Goal: Transaction & Acquisition: Purchase product/service

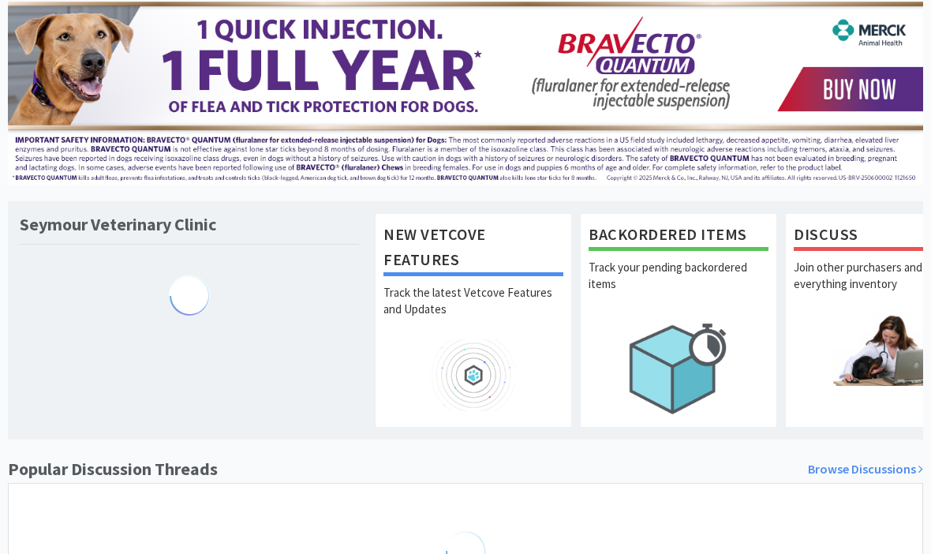
scroll to position [94, 0]
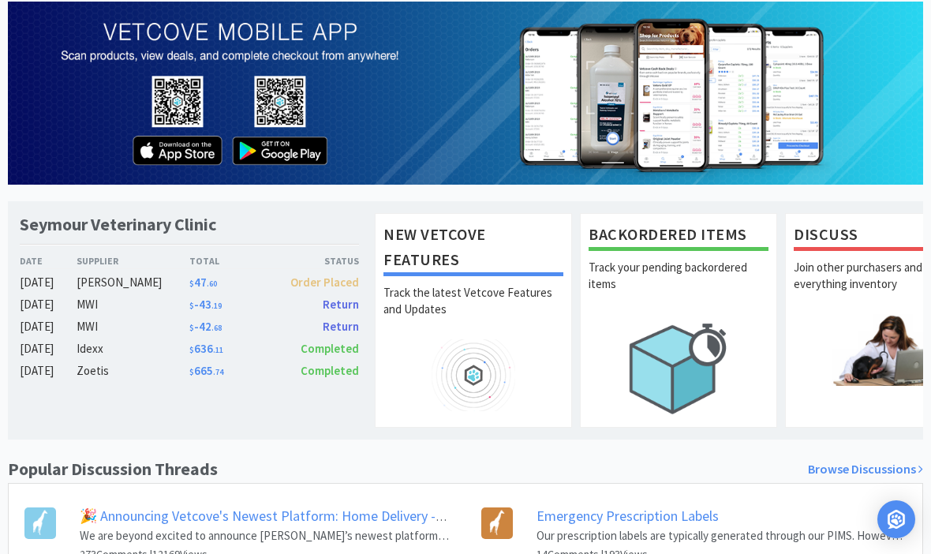
click at [40, 330] on div "[DATE]" at bounding box center [48, 326] width 57 height 19
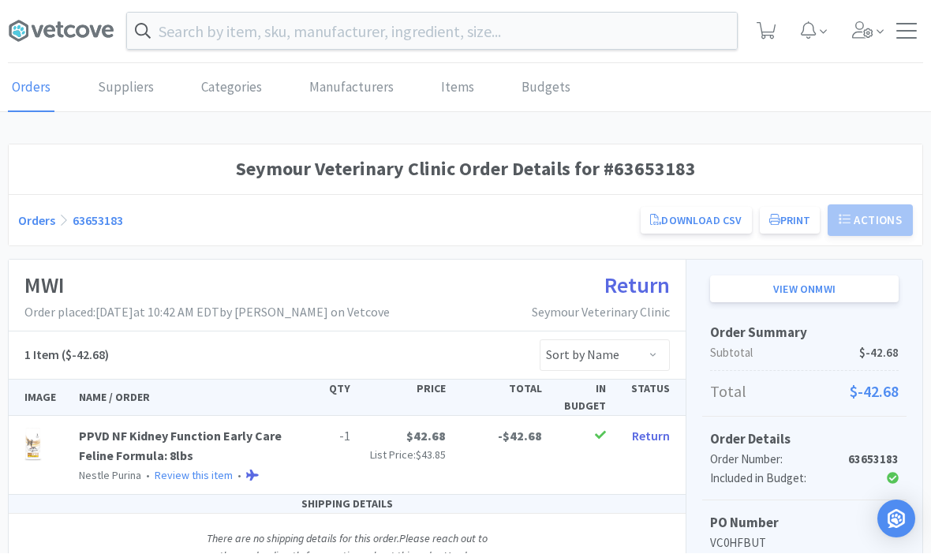
scroll to position [1, 0]
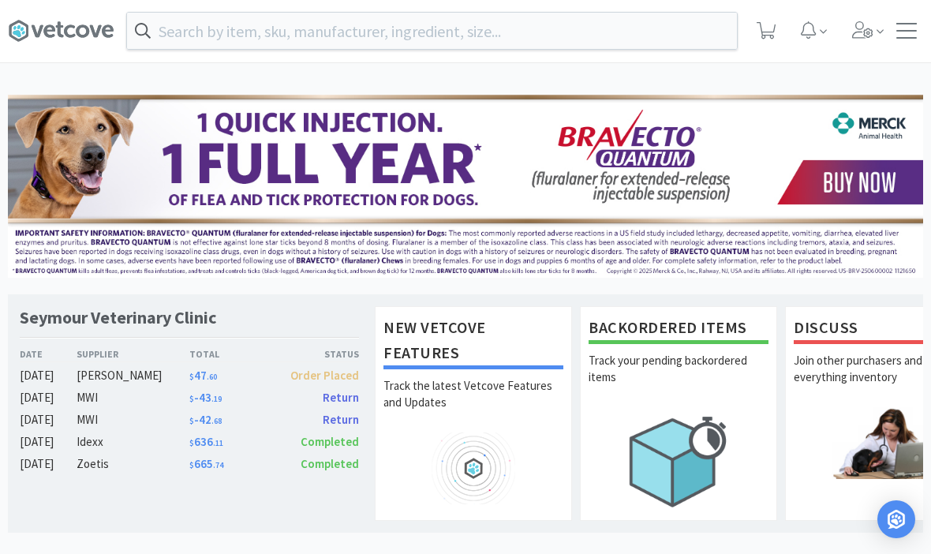
scroll to position [94, 0]
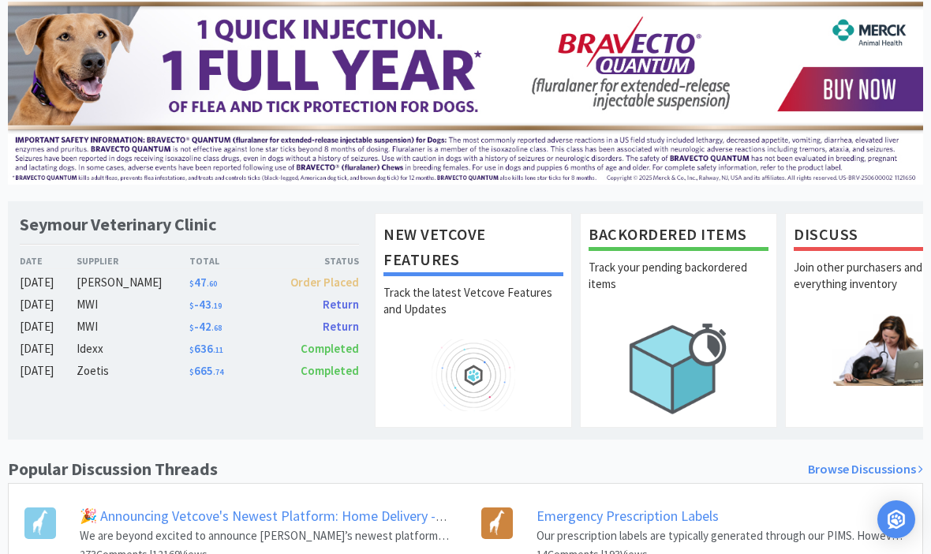
click at [26, 303] on div "[DATE]" at bounding box center [48, 304] width 57 height 19
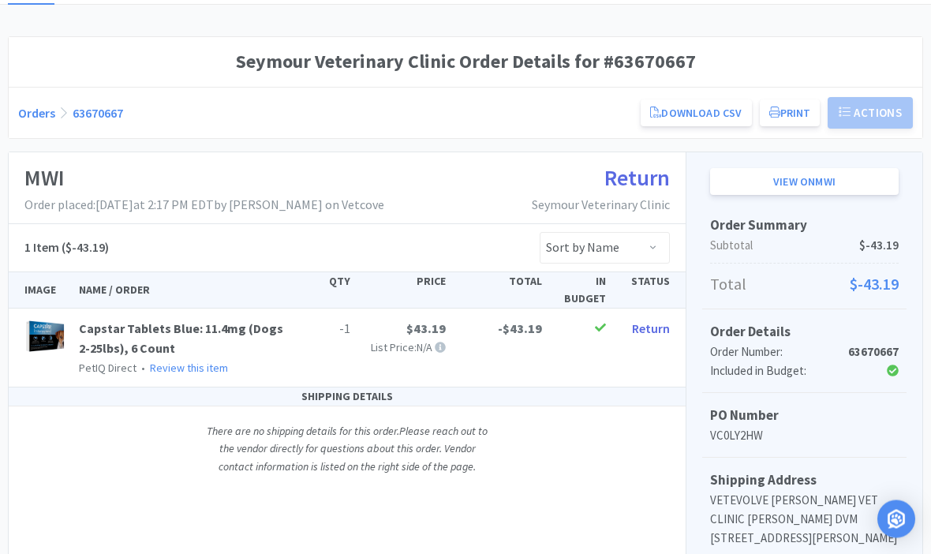
scroll to position [109, 0]
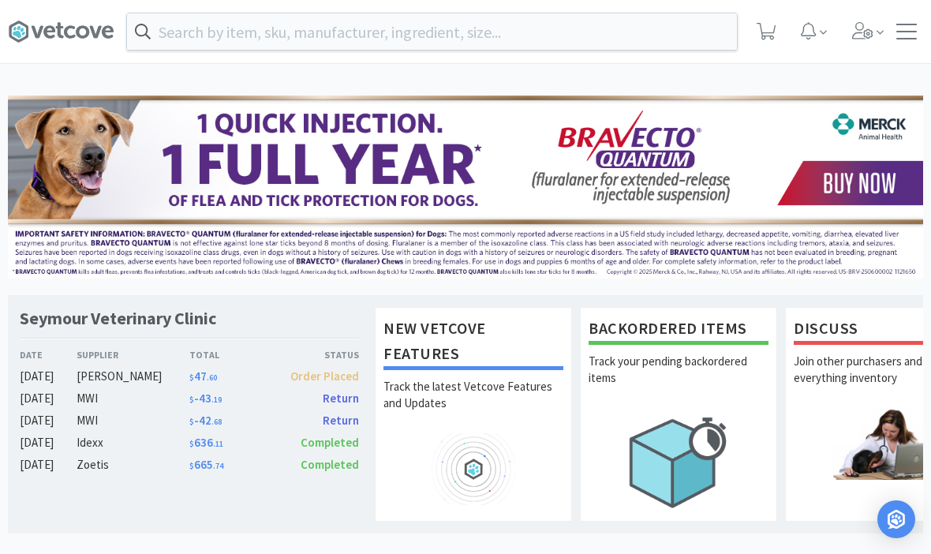
click at [768, 18] on span at bounding box center [766, 31] width 32 height 63
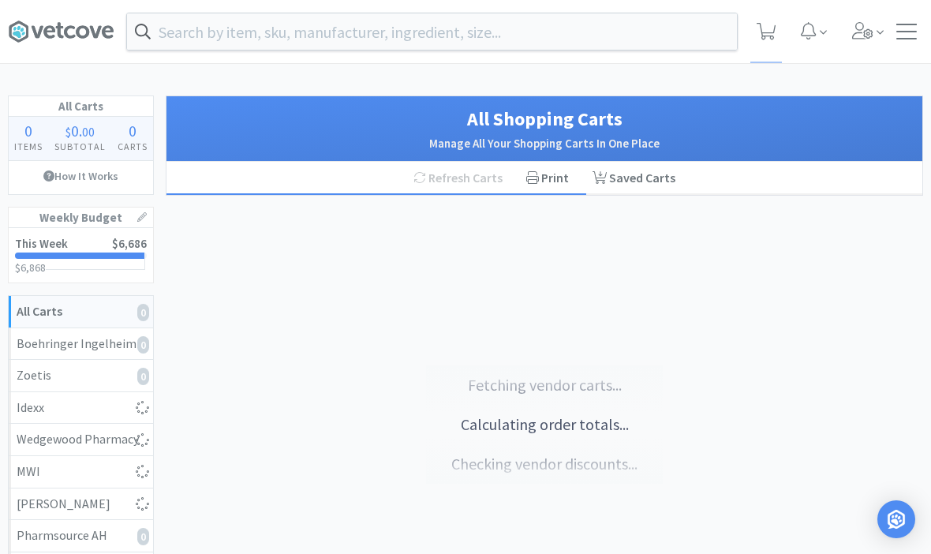
select select "1"
select select "2"
select select "1"
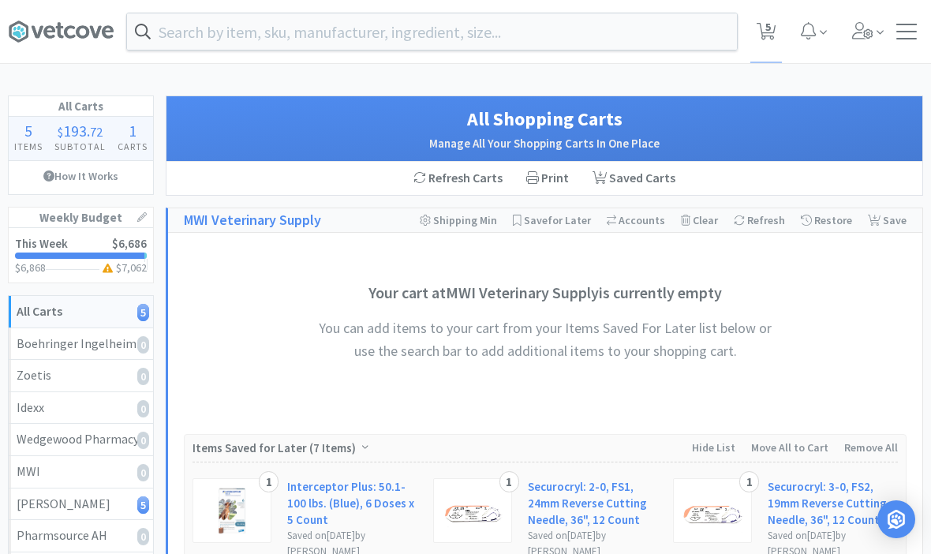
click at [270, 35] on input "text" at bounding box center [432, 31] width 610 height 36
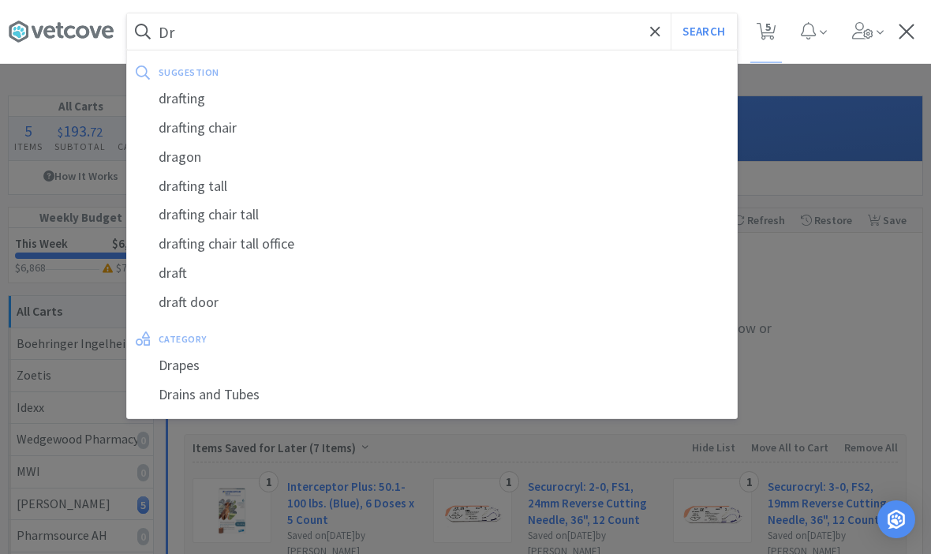
type input "D"
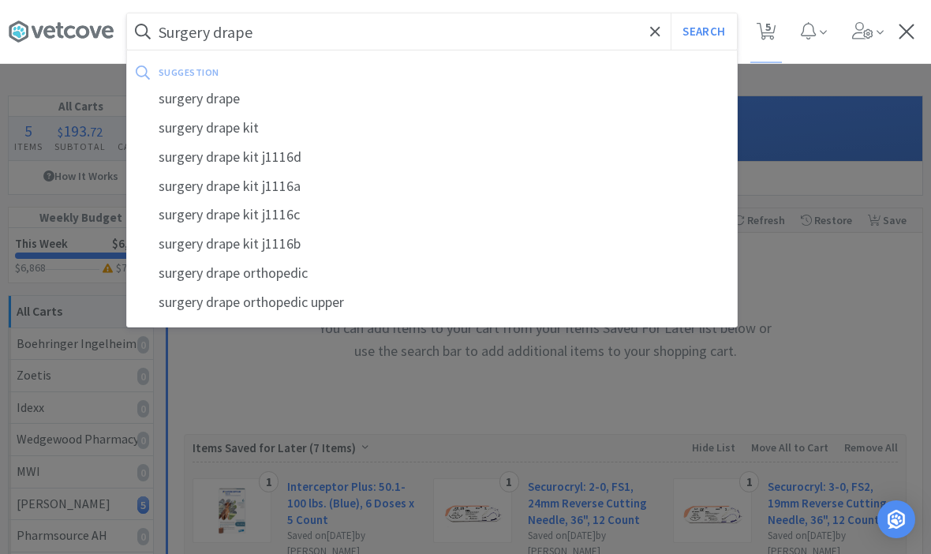
type input "Surgery drape"
click at [703, 32] on button "Search" at bounding box center [702, 31] width 65 height 36
select select "1"
select select "2"
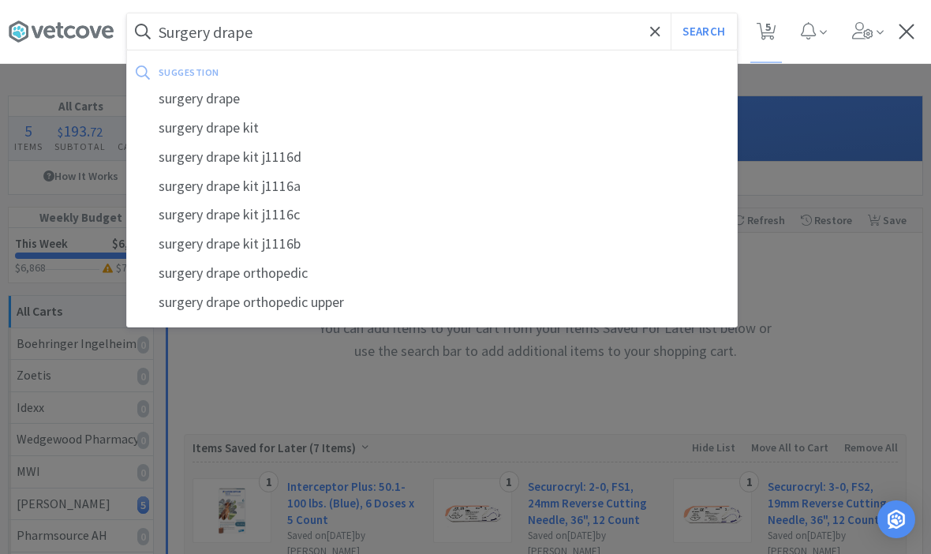
select select "2"
select select "1"
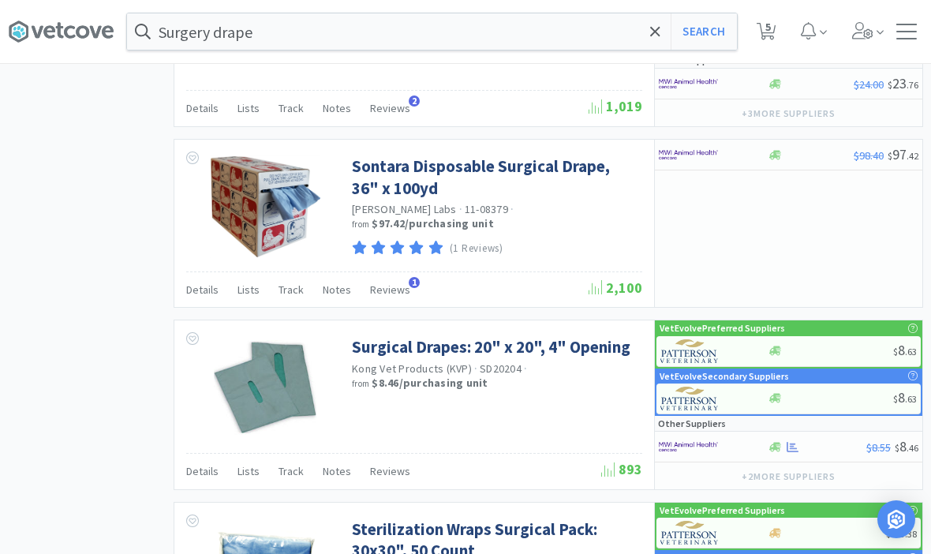
scroll to position [1516, 0]
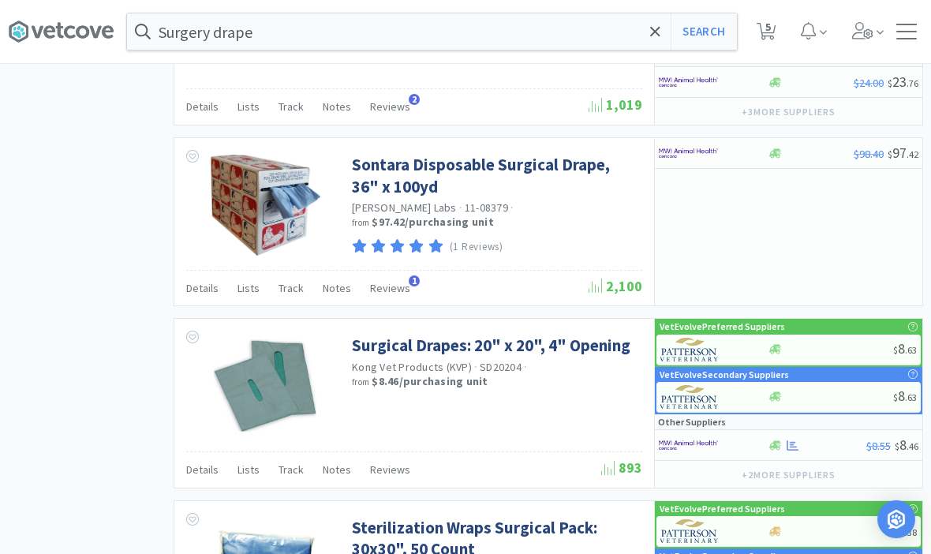
click at [412, 336] on link "Surgical Drapes: 20" x 20", 4" Opening" at bounding box center [491, 344] width 278 height 21
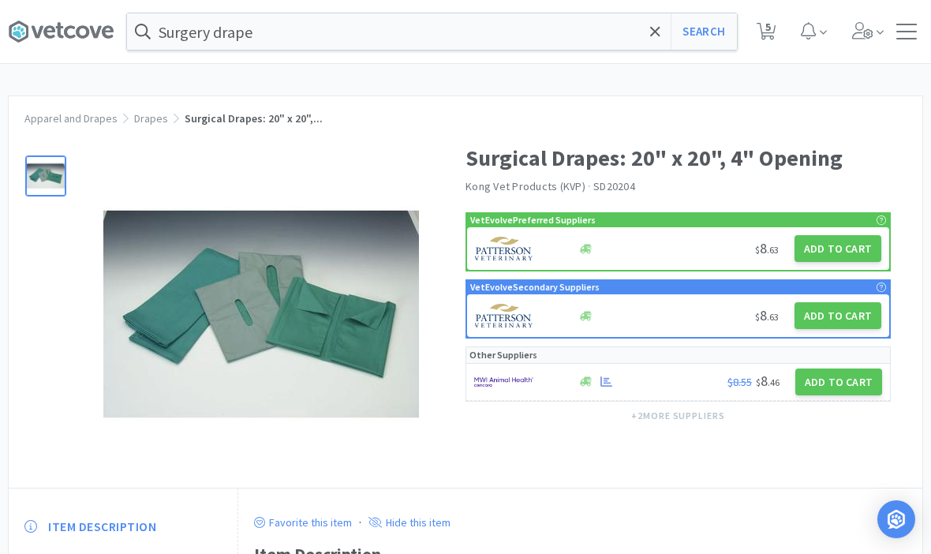
click at [830, 245] on button "Add to Cart" at bounding box center [837, 248] width 87 height 27
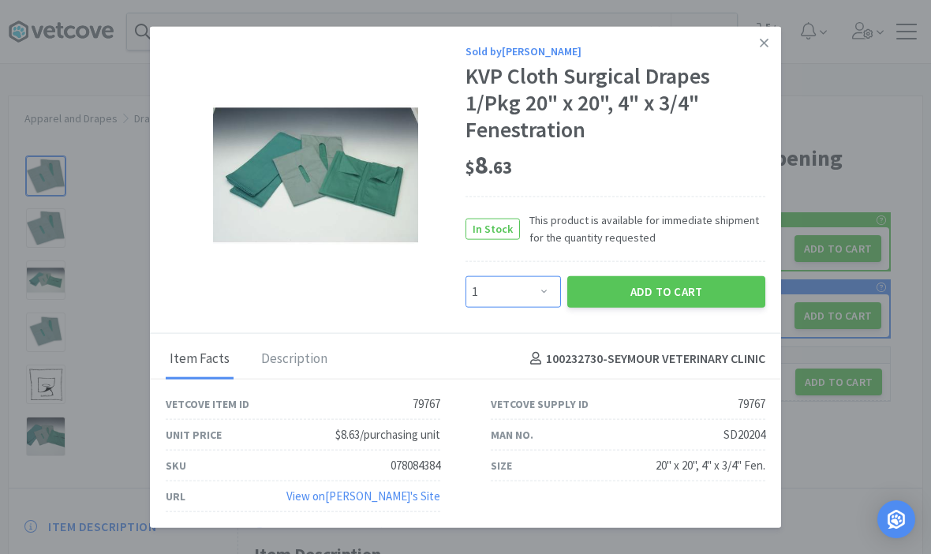
click at [530, 293] on select "Enter Quantity 1 2 3 4 5 6 7 8 9 10 11 12 13 14 15 16 17 18 19 20 Enter Quantity" at bounding box center [512, 291] width 95 height 32
select select "2"
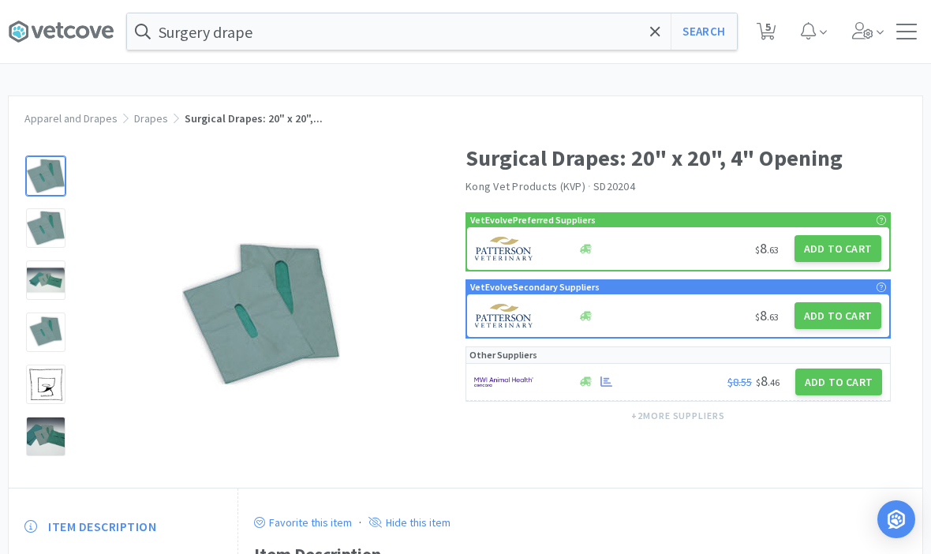
click at [758, 48] on span "5" at bounding box center [766, 31] width 32 height 63
select select "1"
select select "2"
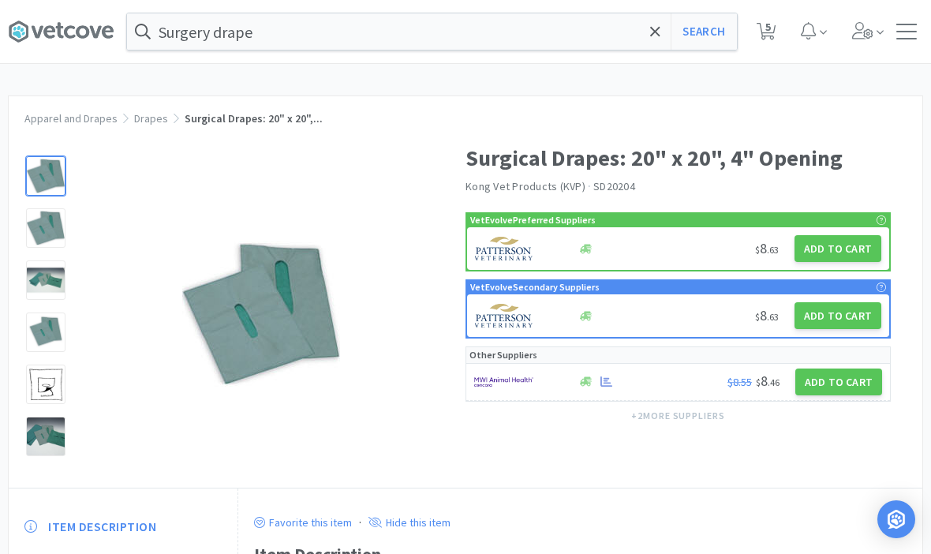
select select "1"
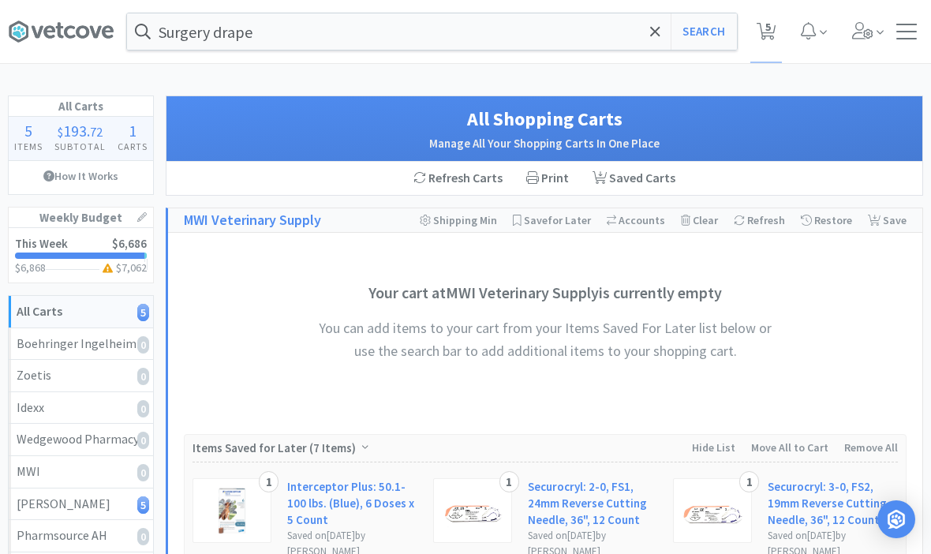
click at [710, 35] on button "Search" at bounding box center [702, 31] width 65 height 36
select select "1"
select select "2"
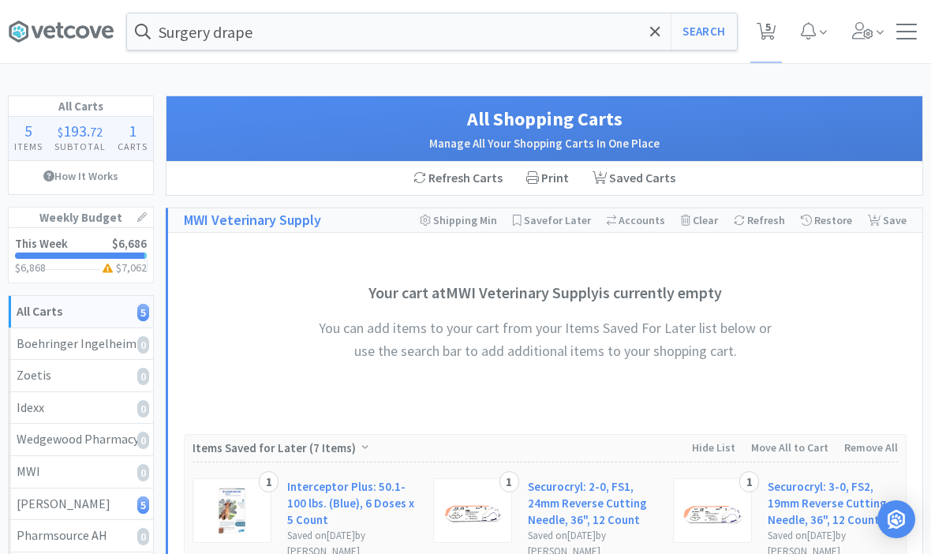
select select "1"
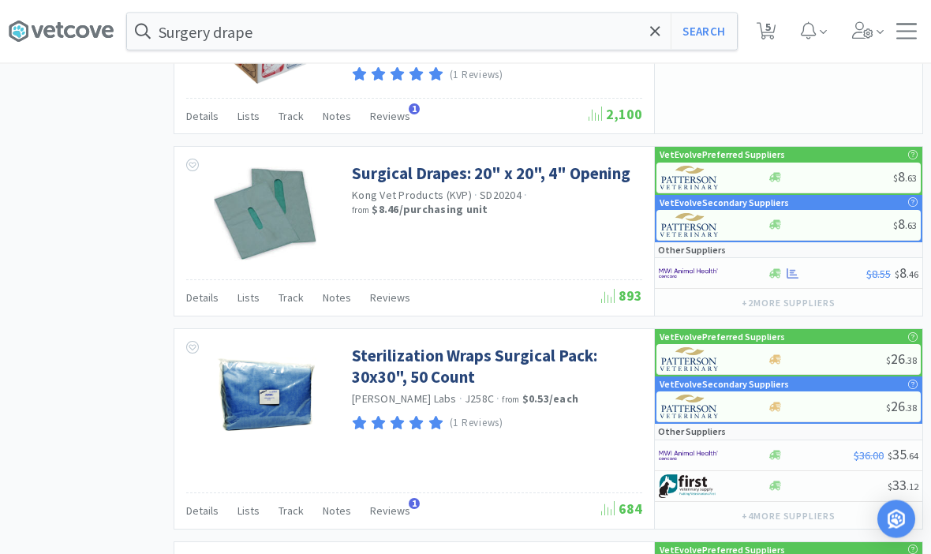
scroll to position [1686, 0]
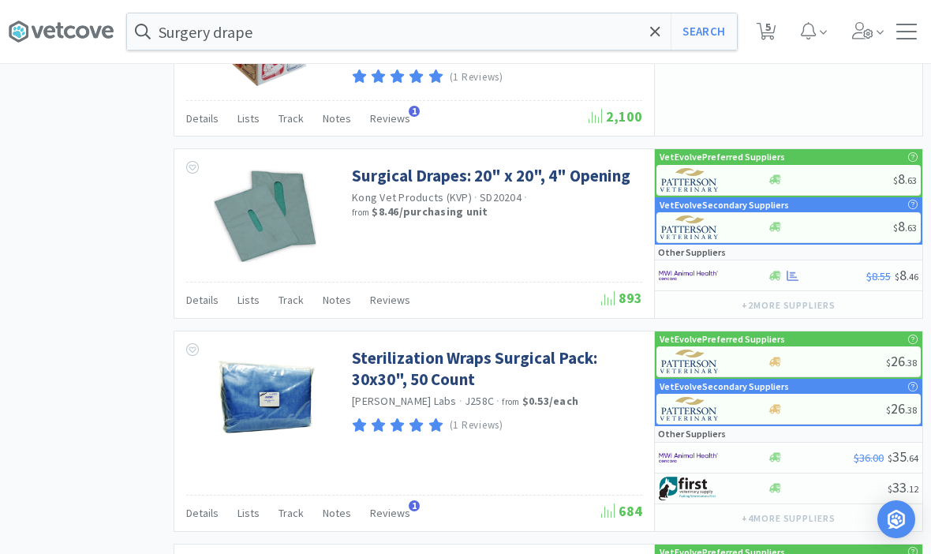
click at [450, 174] on link "Surgical Drapes: 20" x 20", 4" Opening" at bounding box center [491, 175] width 278 height 21
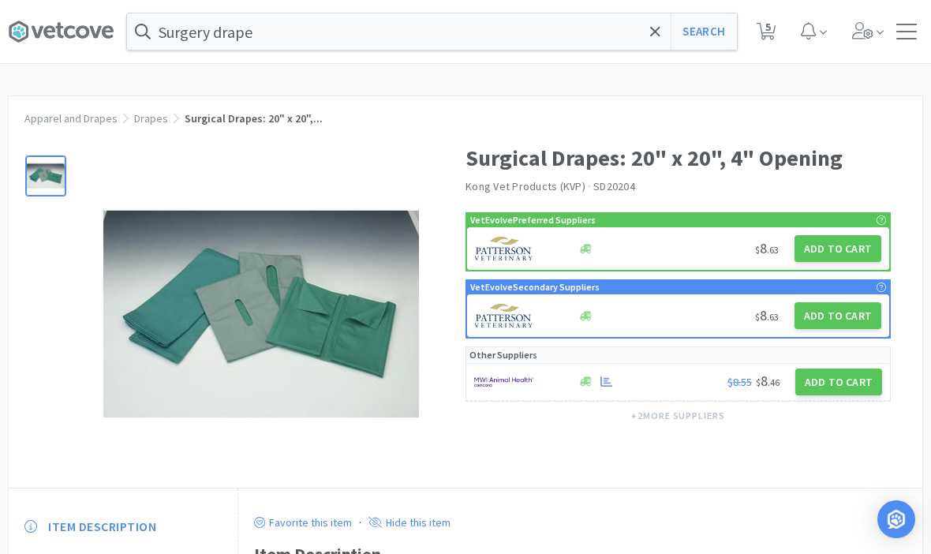
click at [849, 246] on button "Add to Cart" at bounding box center [837, 248] width 87 height 27
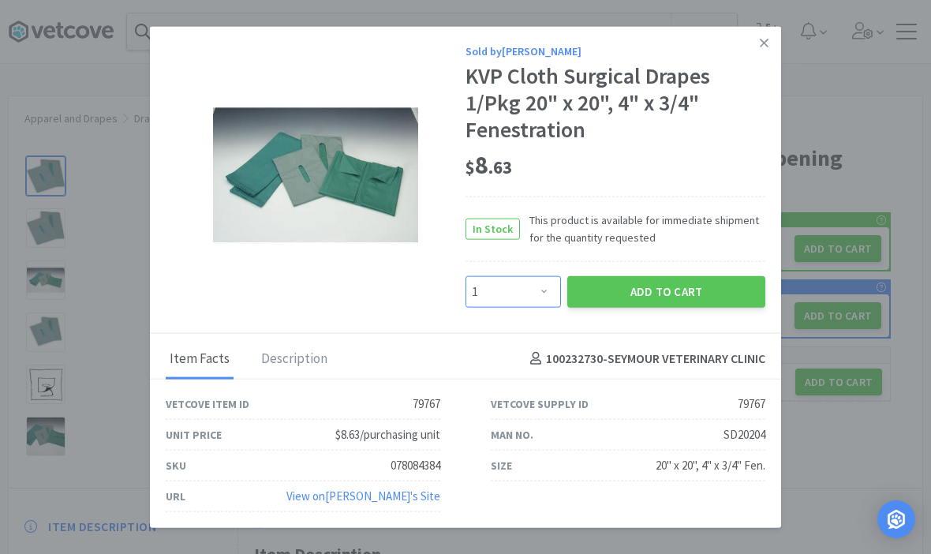
click at [555, 307] on select "Enter Quantity 1 2 3 4 5 6 7 8 9 10 11 12 13 14 15 16 17 18 19 20 Enter Quantity" at bounding box center [512, 291] width 95 height 32
select select "2"
click at [693, 307] on button "Add to Cart" at bounding box center [666, 291] width 198 height 32
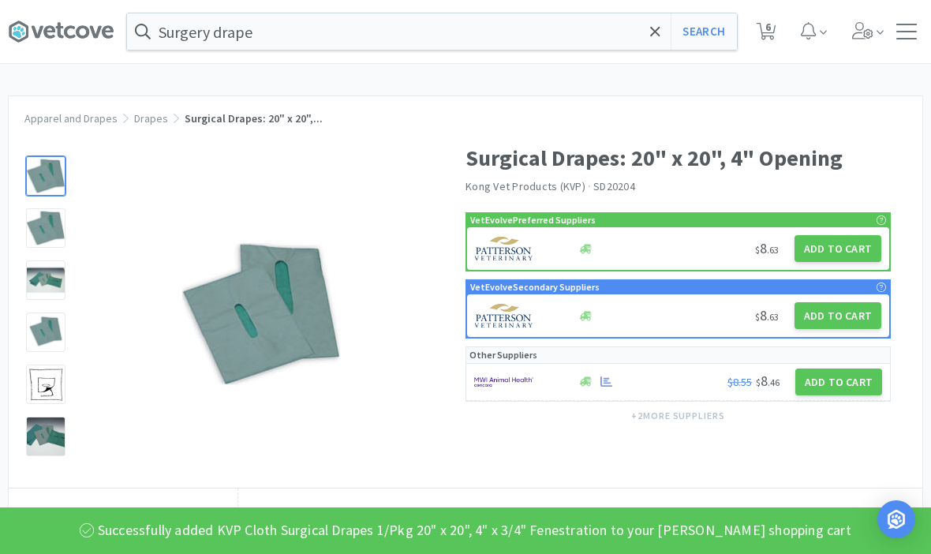
select select "1"
select select "2"
select select "1"
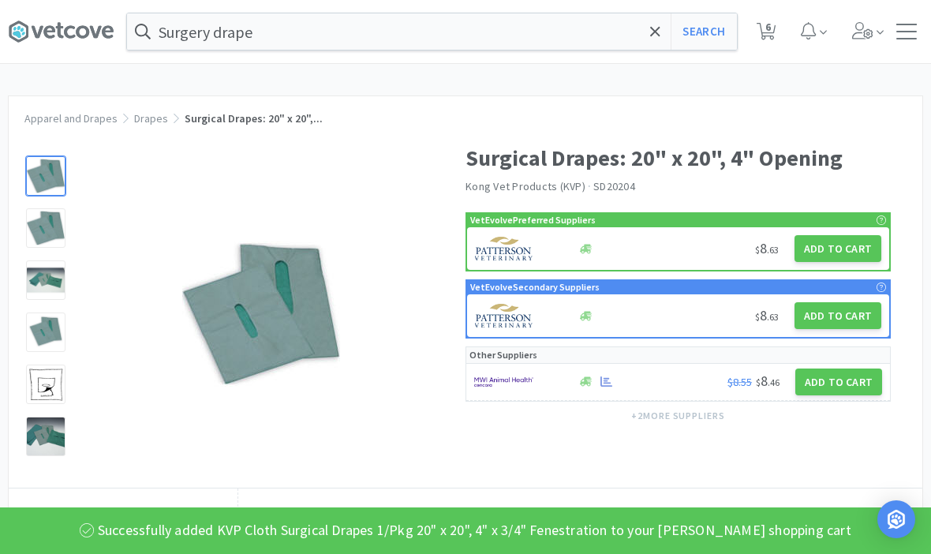
select select "2"
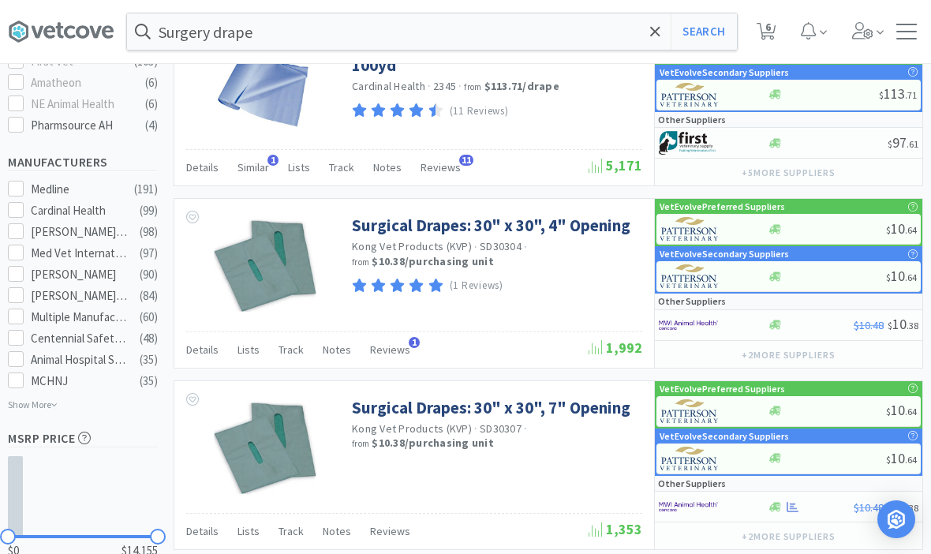
scroll to position [728, 0]
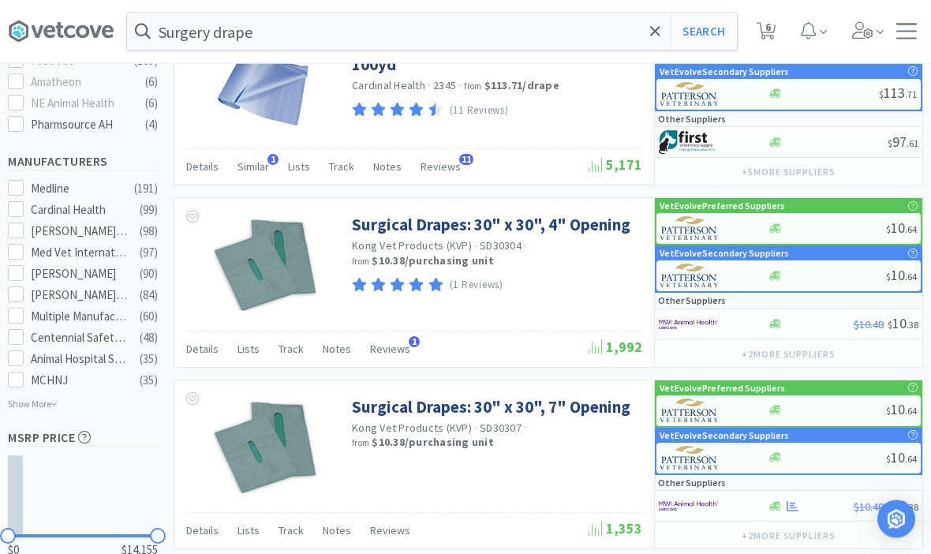
click at [402, 403] on link "Surgical Drapes: 30" x 30", 7" Opening" at bounding box center [491, 407] width 278 height 21
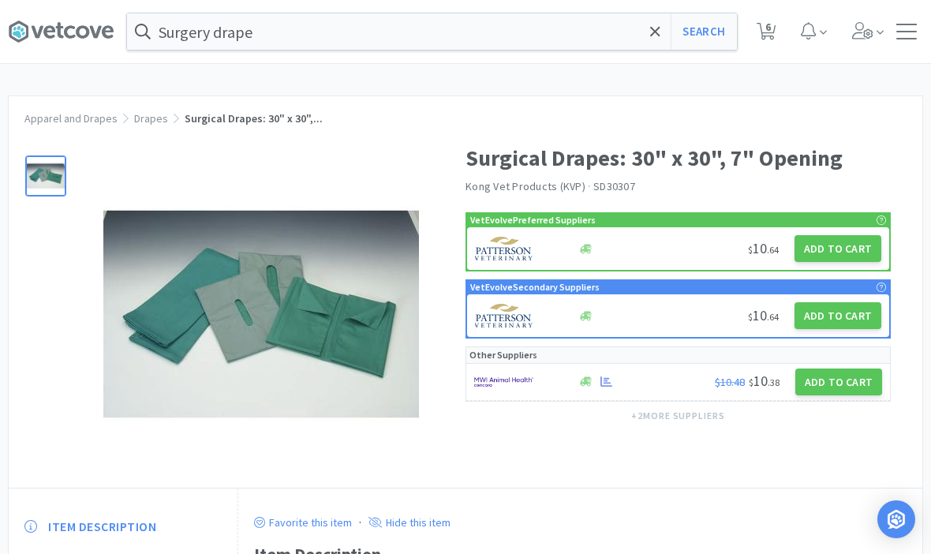
click at [848, 237] on button "Add to Cart" at bounding box center [837, 248] width 87 height 27
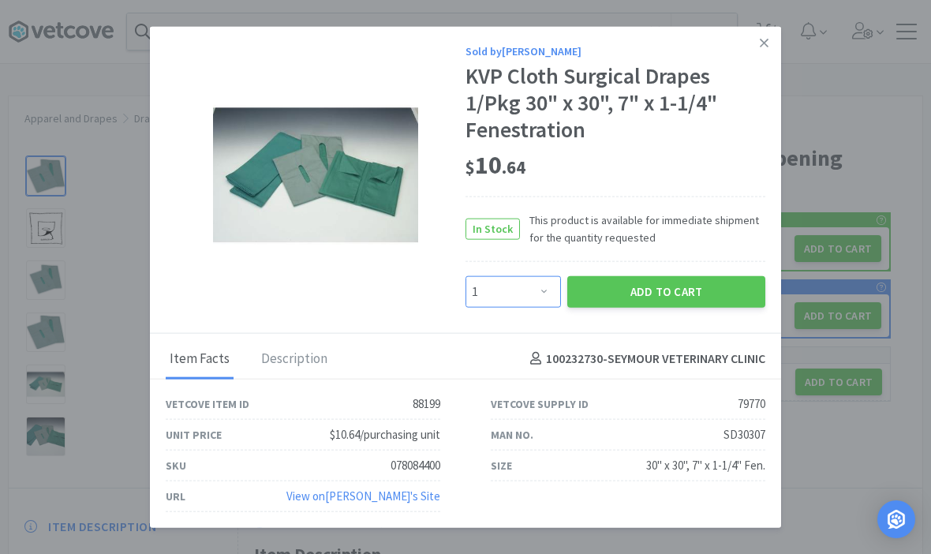
click at [498, 307] on select "Enter Quantity 1 2 3 4 5 6 7 8 9 10 11 12 13 14 15 16 17 18 19 20 Enter Quantity" at bounding box center [512, 291] width 95 height 32
select select "2"
click at [711, 307] on button "Add to Cart" at bounding box center [666, 291] width 198 height 32
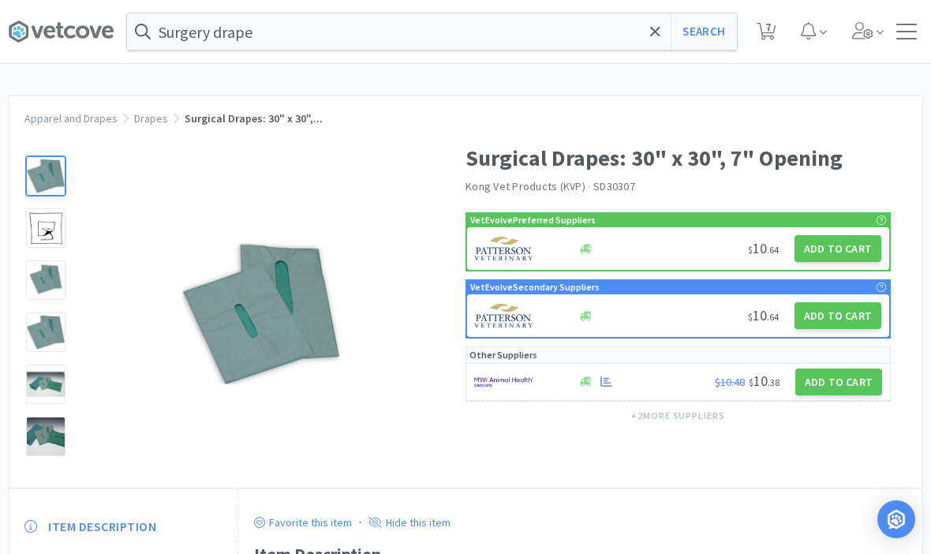
select select "1"
select select "2"
select select "1"
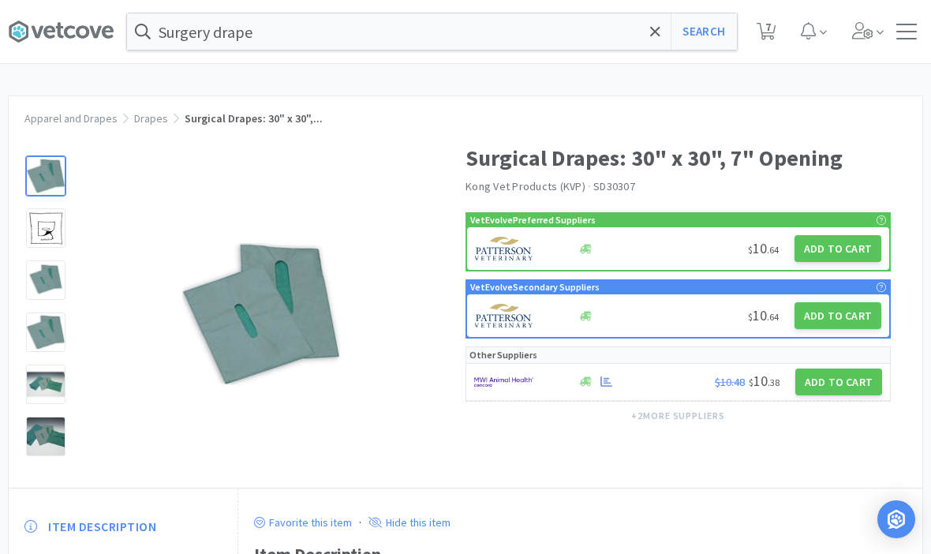
select select "2"
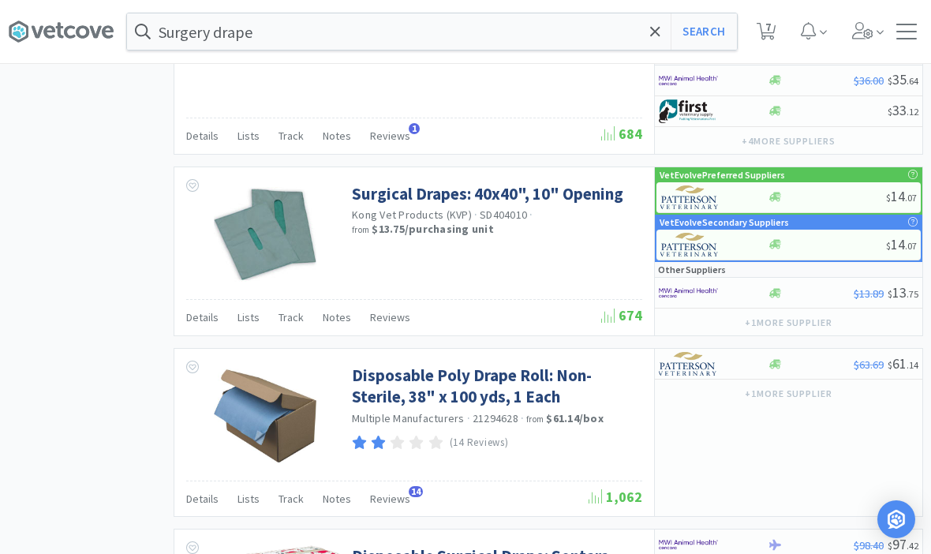
scroll to position [2060, 0]
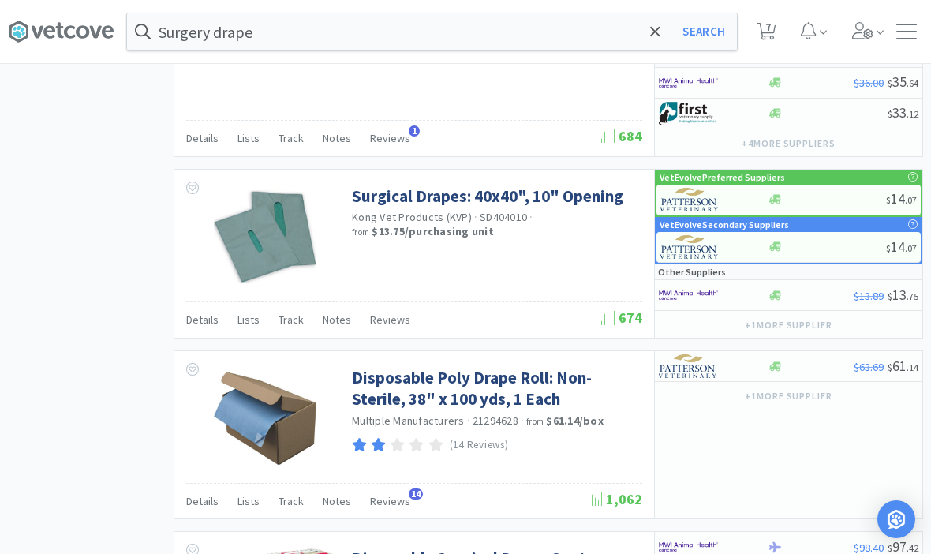
click at [397, 185] on link "Surgical Drapes: 40x40", 10" Opening" at bounding box center [487, 195] width 271 height 21
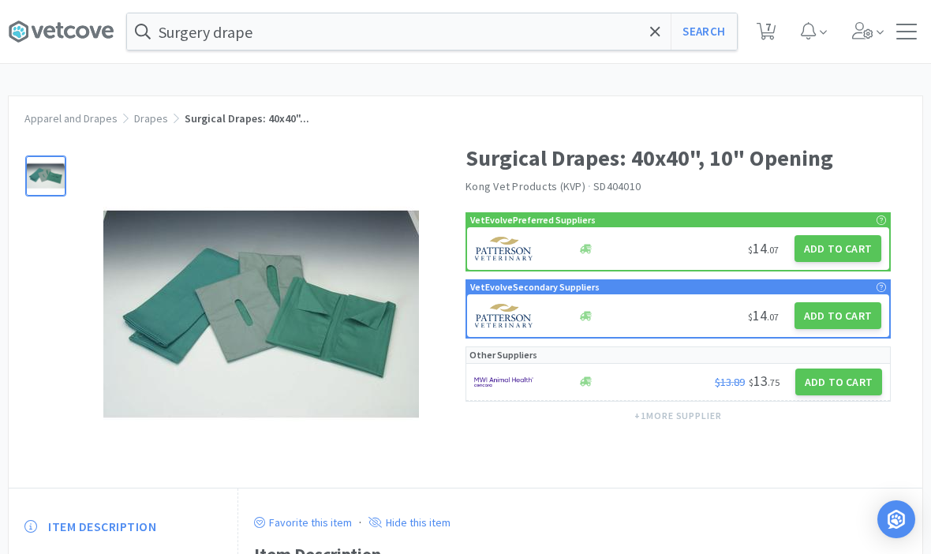
click at [838, 245] on button "Add to Cart" at bounding box center [837, 248] width 87 height 27
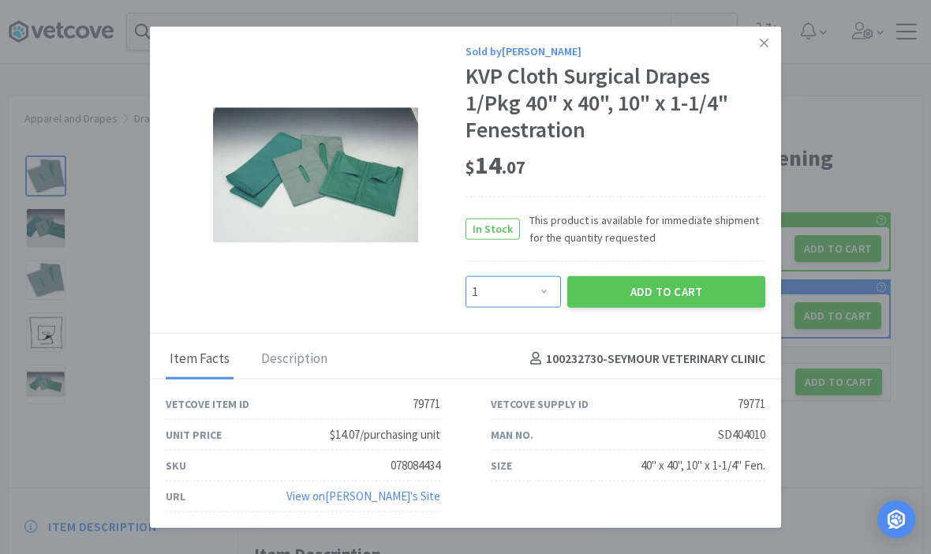
click at [496, 307] on select "Enter Quantity 1 2 3 4 5 6 7 8 9 10 11 12 13 14 15 16 17 18 19 20 Enter Quantity" at bounding box center [512, 291] width 95 height 32
select select "2"
click at [693, 307] on button "Add to Cart" at bounding box center [666, 291] width 198 height 32
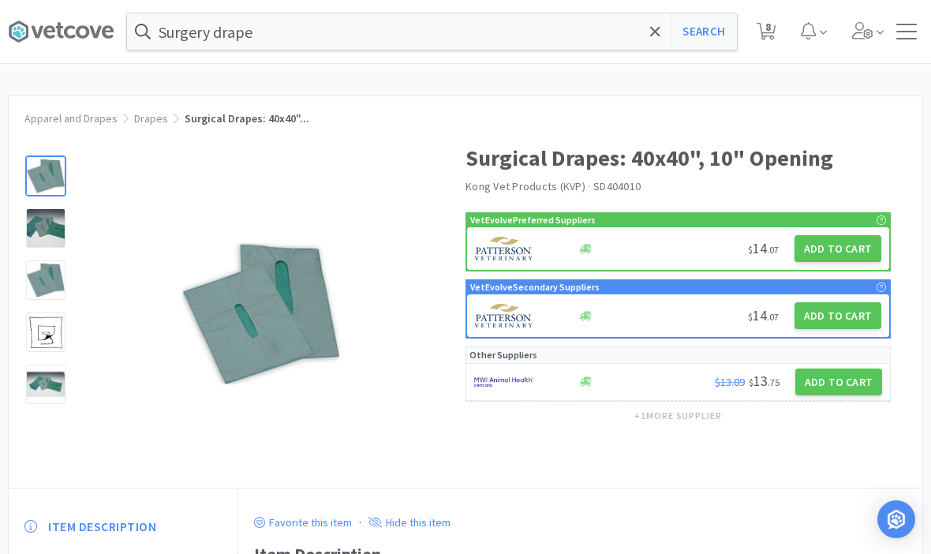
click at [767, 32] on span "8" at bounding box center [768, 26] width 6 height 63
select select "1"
select select "2"
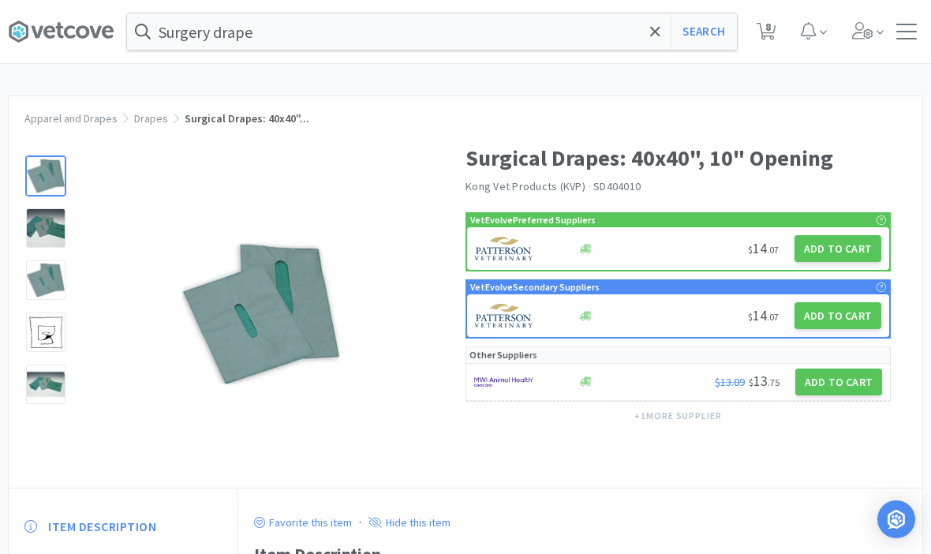
select select "1"
select select "2"
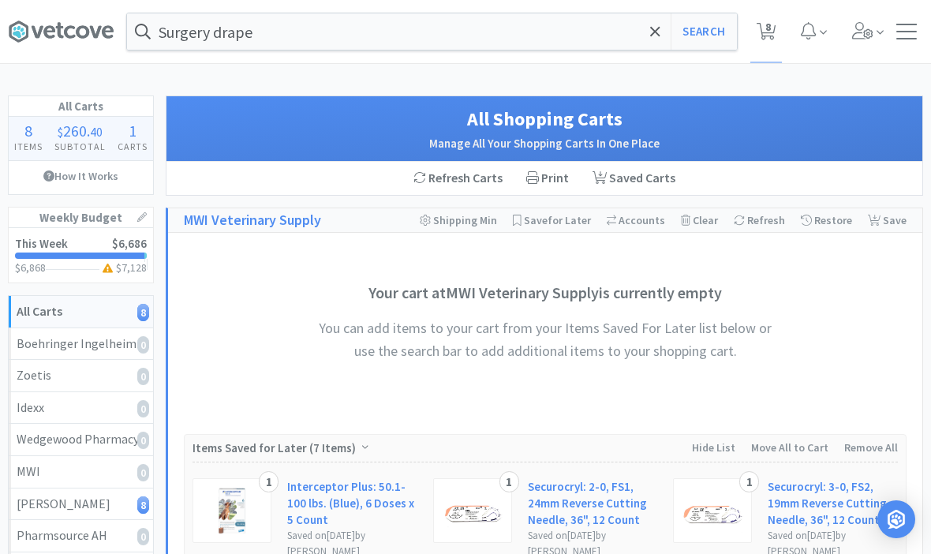
click at [650, 32] on icon at bounding box center [655, 32] width 10 height 16
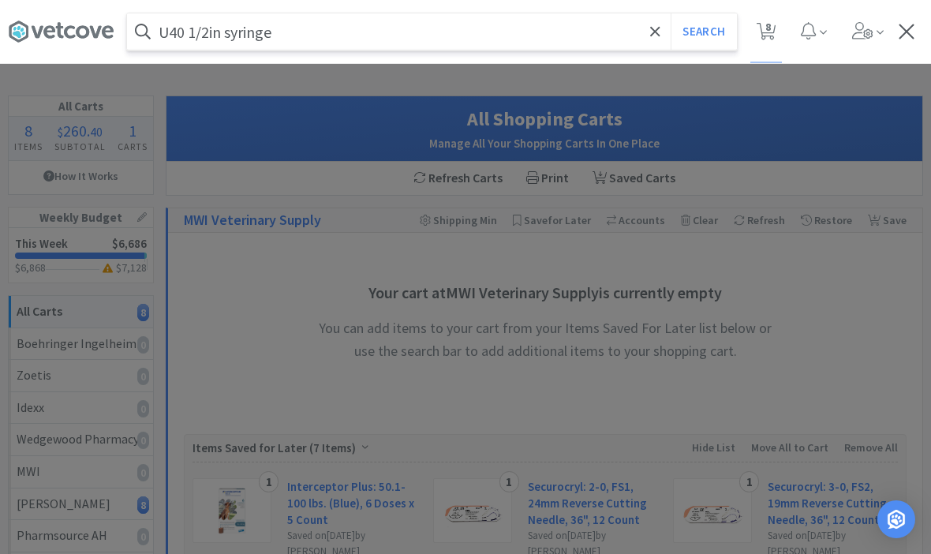
type input "U40 1/2in syringe"
click at [703, 32] on button "Search" at bounding box center [702, 31] width 65 height 36
select select "1"
select select "2"
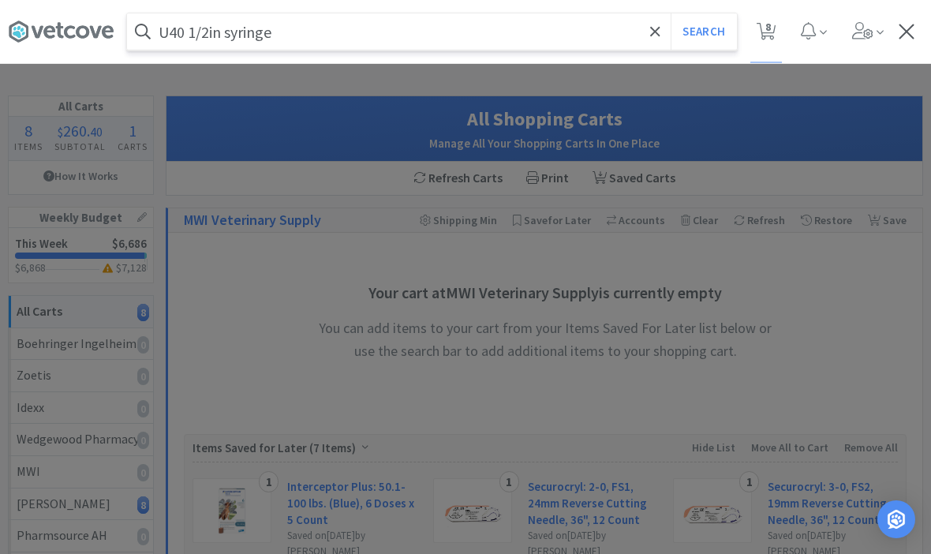
select select "2"
select select "1"
select select "2"
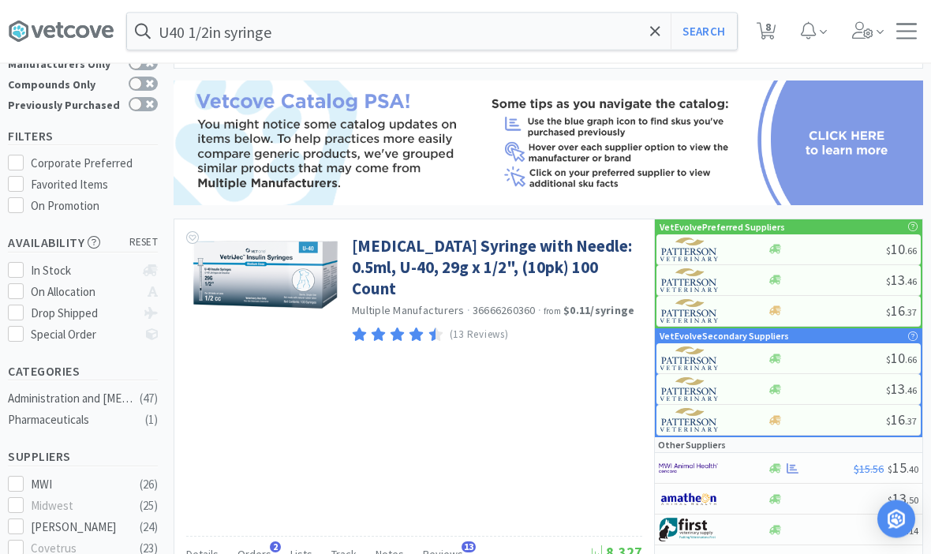
scroll to position [73, 0]
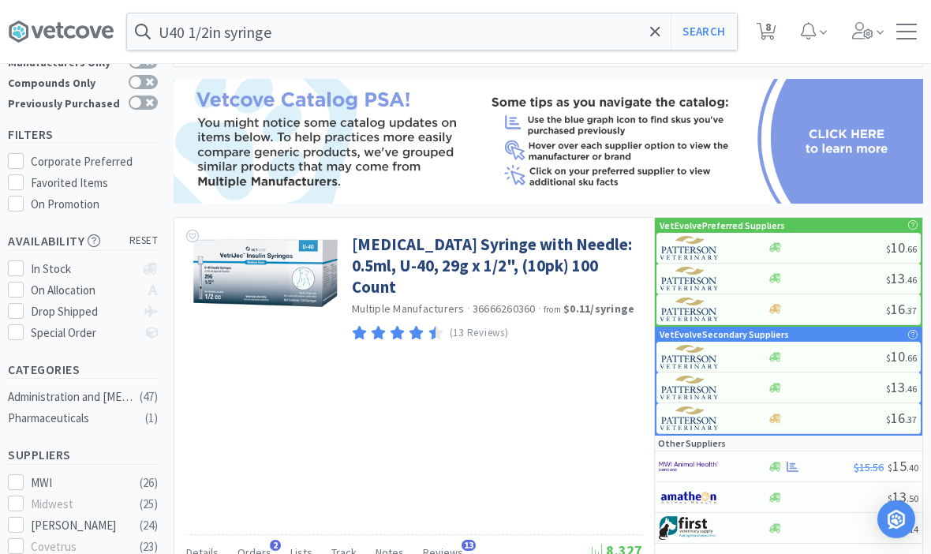
click at [383, 266] on link "[MEDICAL_DATA] Syringe with Needle: 0.5ml, U-40, 29g x 1/2", (10pk) 100 Count" at bounding box center [495, 265] width 286 height 65
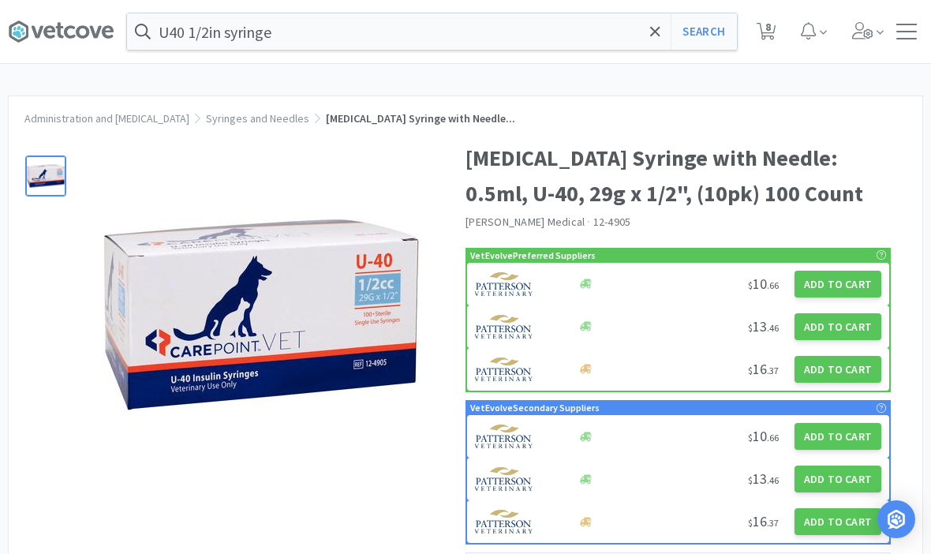
click at [848, 282] on button "Add to Cart" at bounding box center [837, 284] width 87 height 27
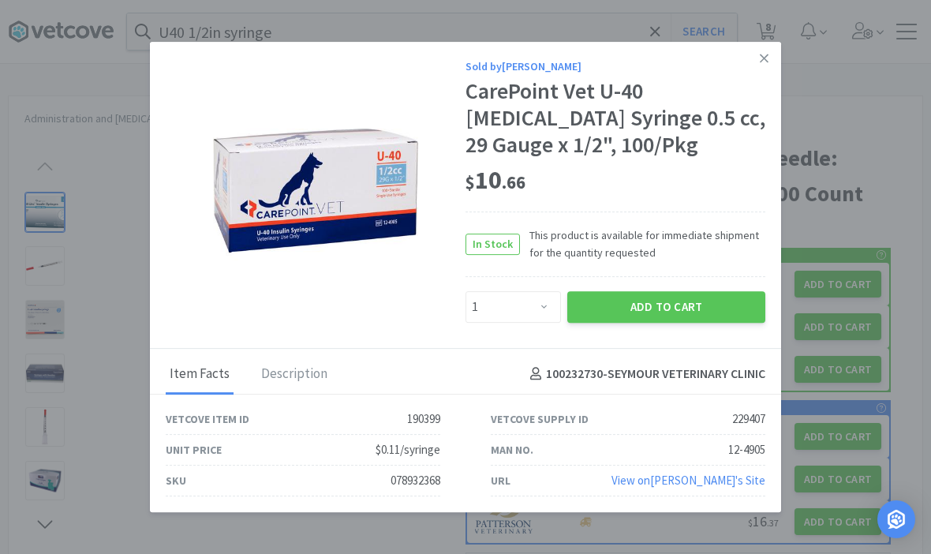
click at [521, 349] on div "Sold by [PERSON_NAME] Vet U-40 [MEDICAL_DATA] Syringe 0.5 cc, 29 Gauge x 1/2", …" at bounding box center [465, 195] width 631 height 307
click at [519, 323] on select "Enter Quantity 1 2 3 4 5 6 7 8 9 10 11 12 13 14 15 16 17 18 19 20 Enter Quantity" at bounding box center [512, 307] width 95 height 32
select select "2"
click at [689, 321] on button "Add to Cart" at bounding box center [666, 307] width 198 height 32
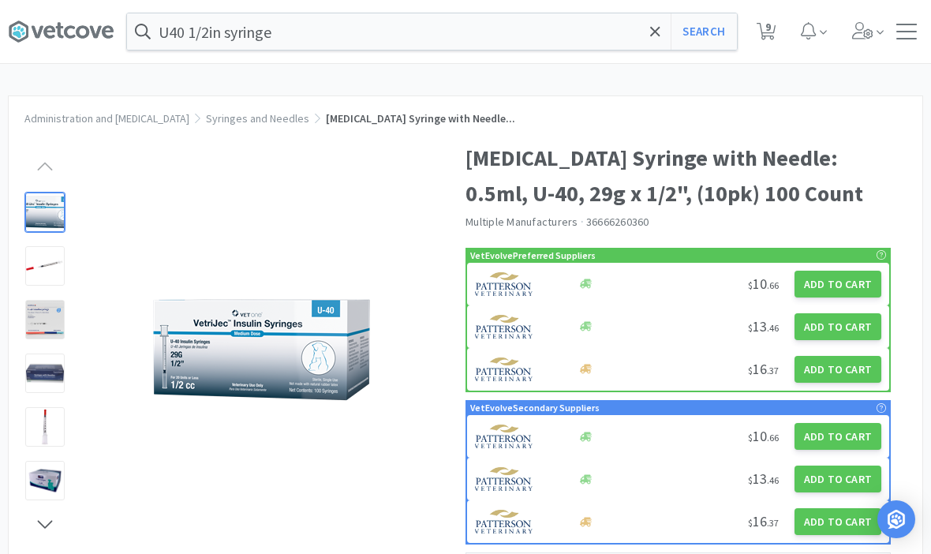
click at [768, 27] on span "9" at bounding box center [768, 26] width 6 height 63
select select "1"
select select "2"
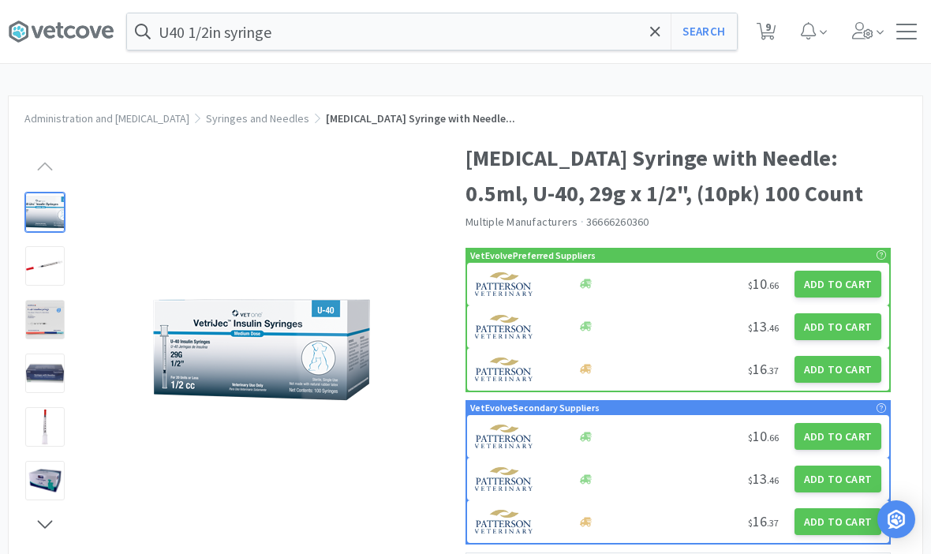
select select "2"
select select "1"
select select "2"
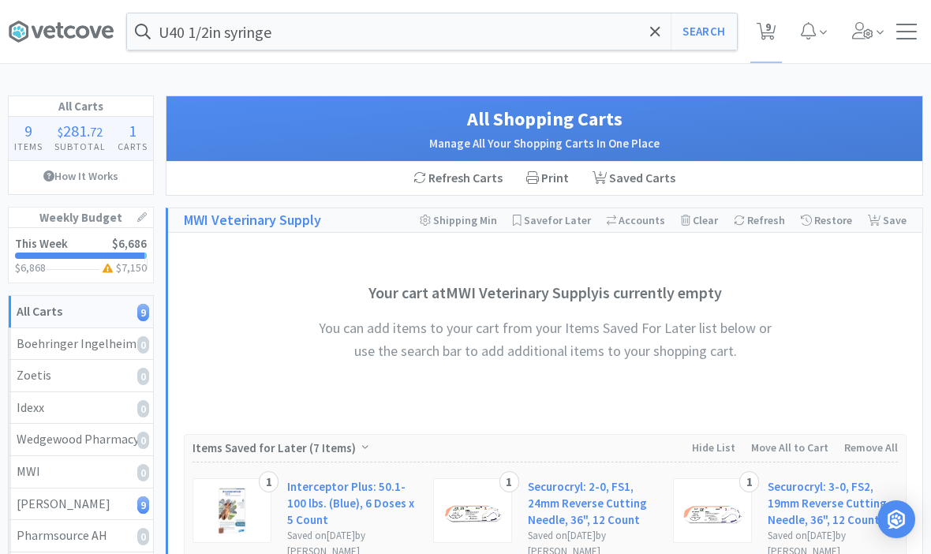
click at [641, 39] on input "U40 1/2in syringe" at bounding box center [432, 31] width 610 height 36
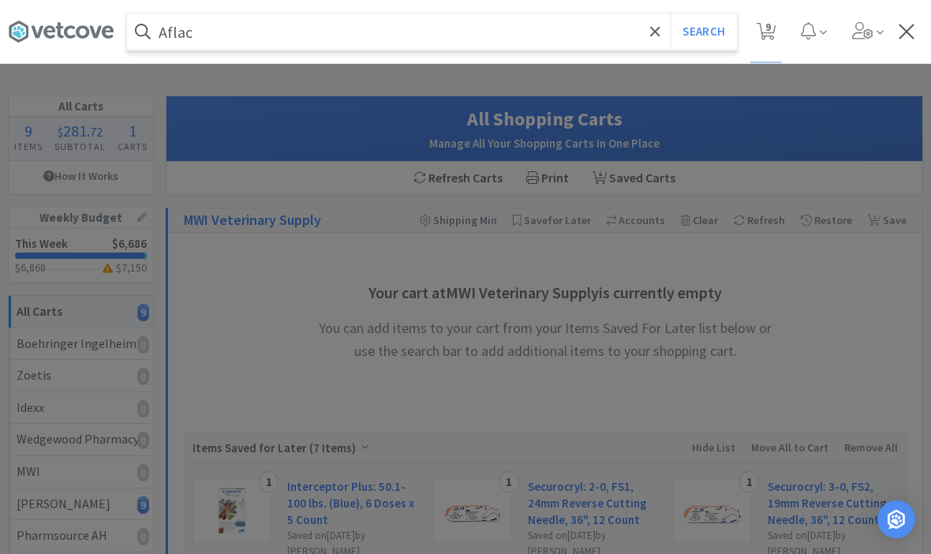
type input "Aflac"
click at [703, 32] on button "Search" at bounding box center [702, 31] width 65 height 36
select select "1"
select select "2"
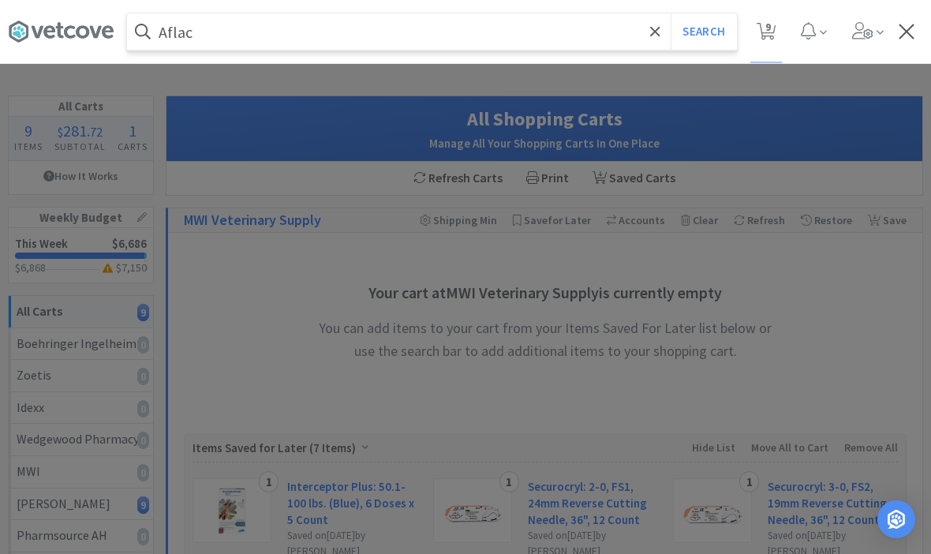
select select "2"
select select "1"
select select "2"
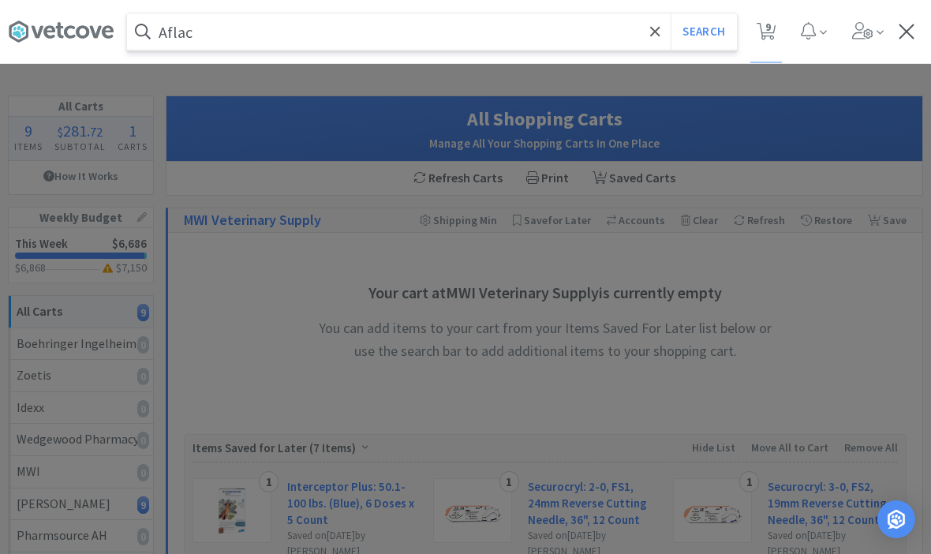
select select "2"
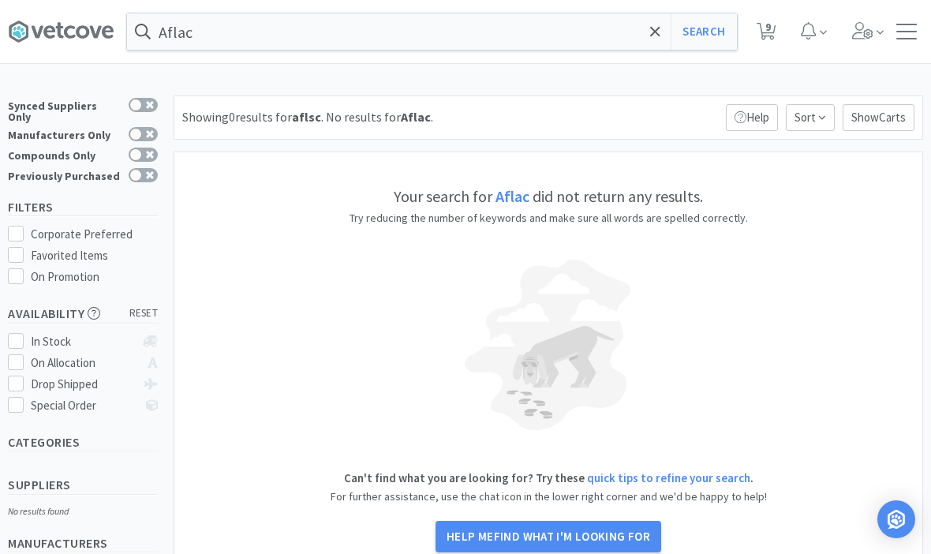
click at [226, 24] on input "Aflac" at bounding box center [432, 31] width 610 height 36
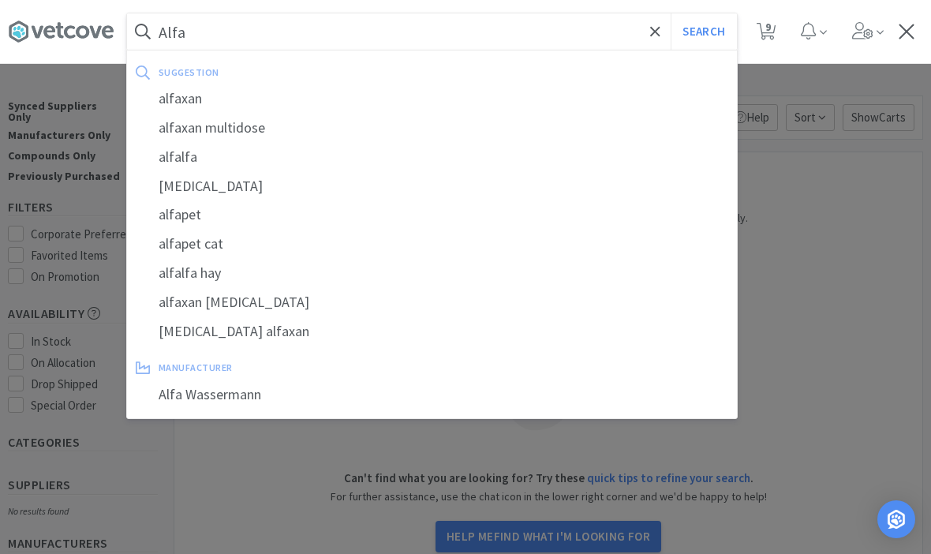
click at [191, 99] on div "alfaxan" at bounding box center [432, 98] width 610 height 29
type input "alfaxan"
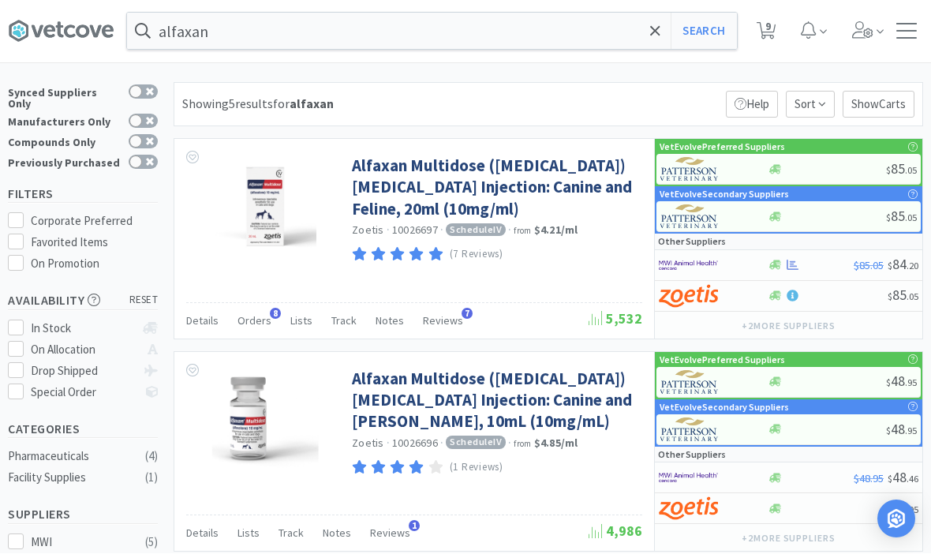
scroll to position [13, 0]
click at [397, 189] on link "Alfaxan Multidose ([MEDICAL_DATA]) [MEDICAL_DATA] Injection: Canine and Feline,…" at bounding box center [495, 187] width 286 height 65
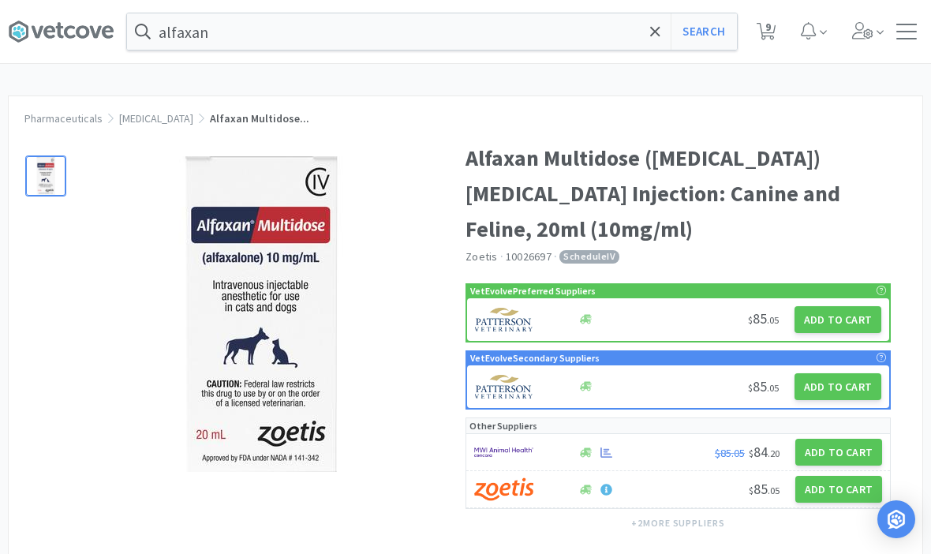
click at [849, 324] on button "Add to Cart" at bounding box center [837, 319] width 87 height 27
select select "1"
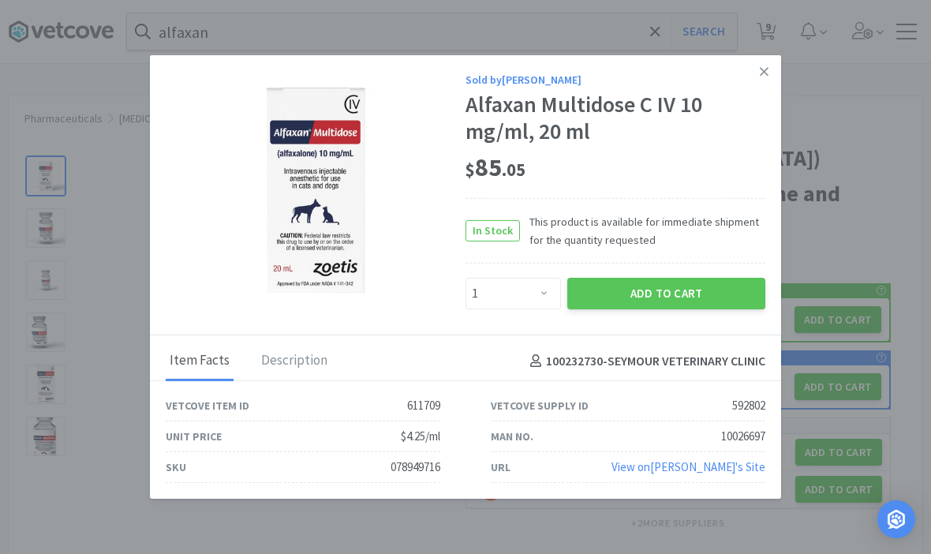
click at [644, 298] on button "Add to Cart" at bounding box center [666, 294] width 198 height 32
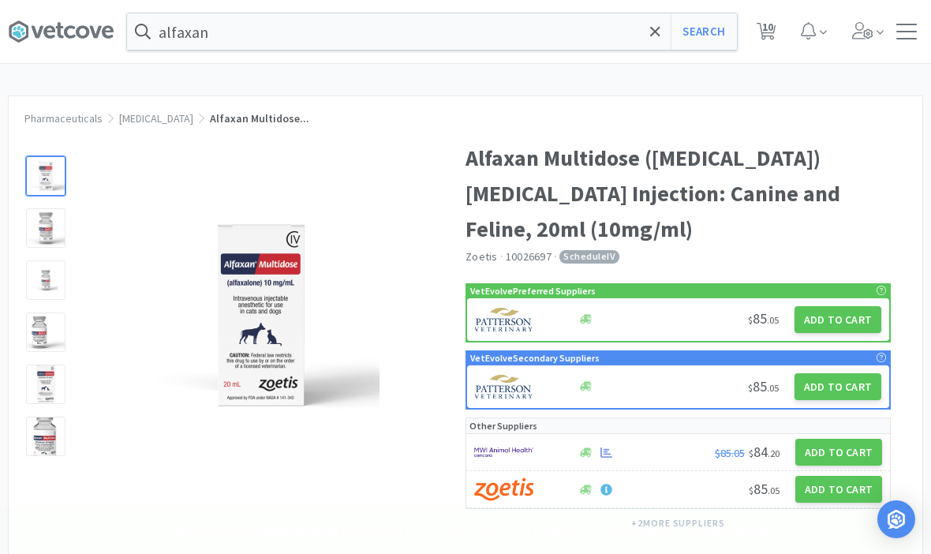
click at [651, 44] on span at bounding box center [655, 31] width 18 height 33
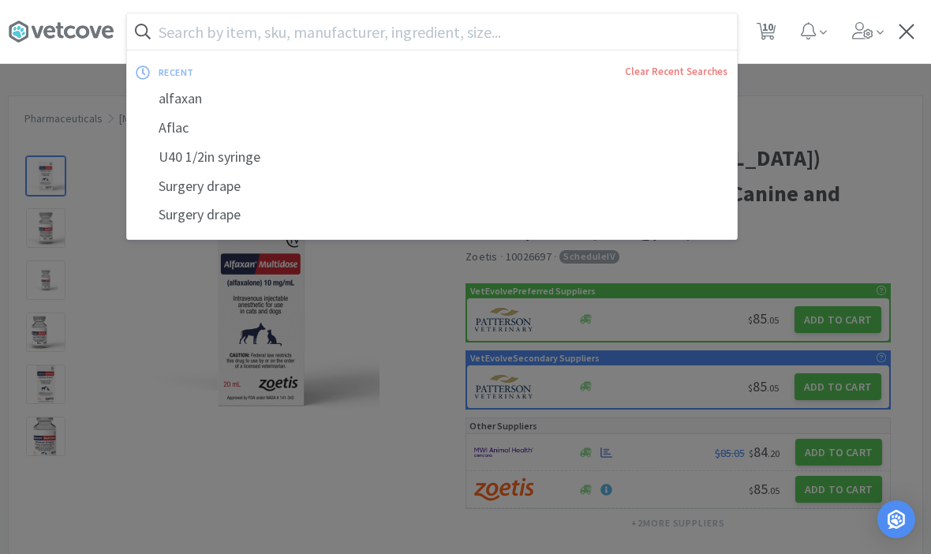
scroll to position [13, 0]
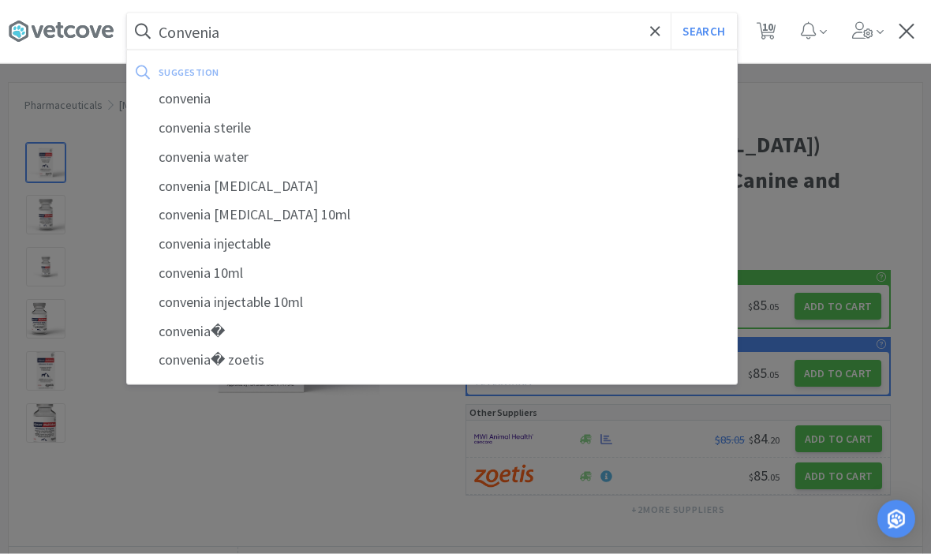
type input "Convenia"
click at [703, 31] on button "Search" at bounding box center [702, 31] width 65 height 36
select select "1"
select select "2"
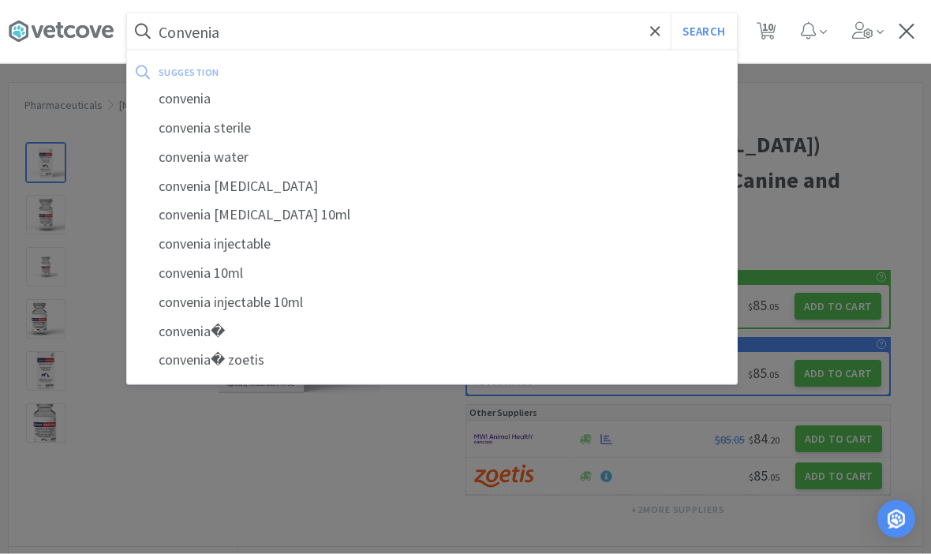
select select "2"
select select "1"
select select "2"
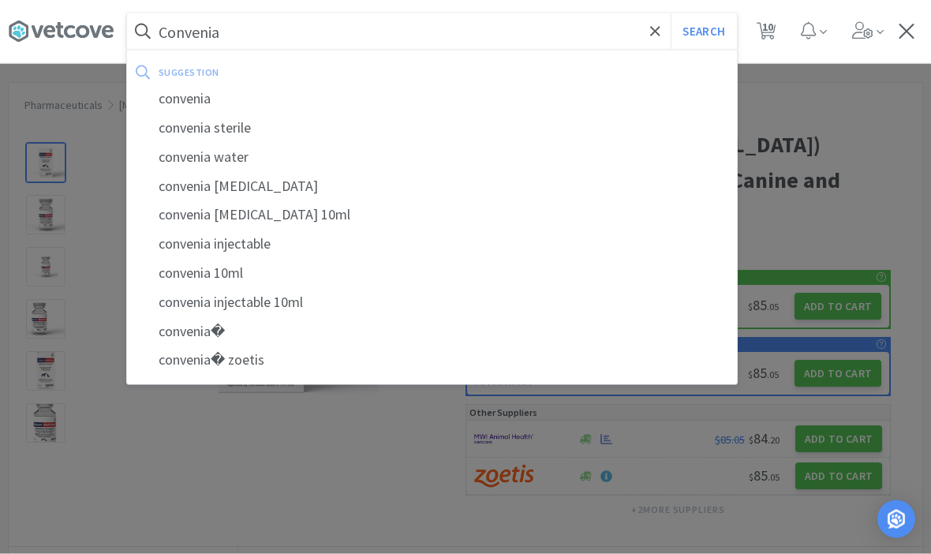
select select "2"
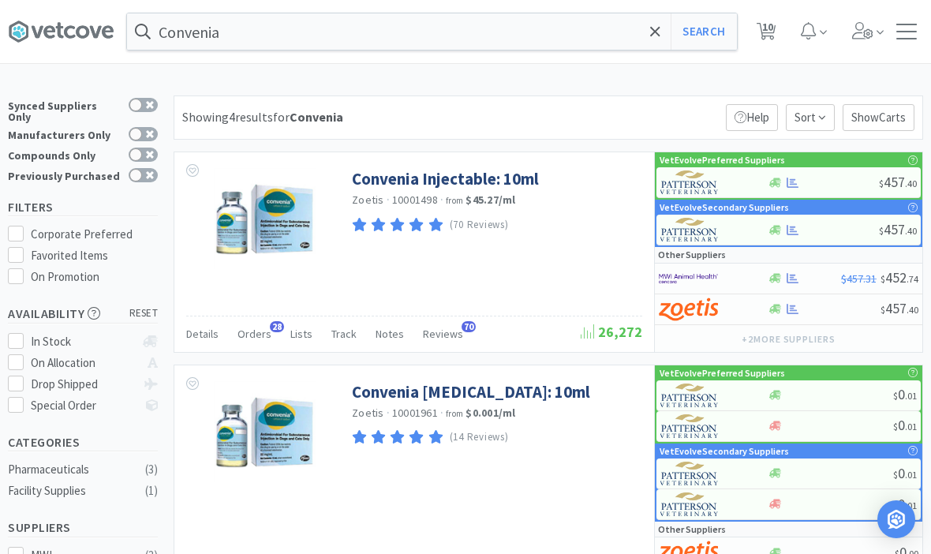
click at [381, 184] on link "Convenia Injectable: 10ml" at bounding box center [445, 178] width 187 height 21
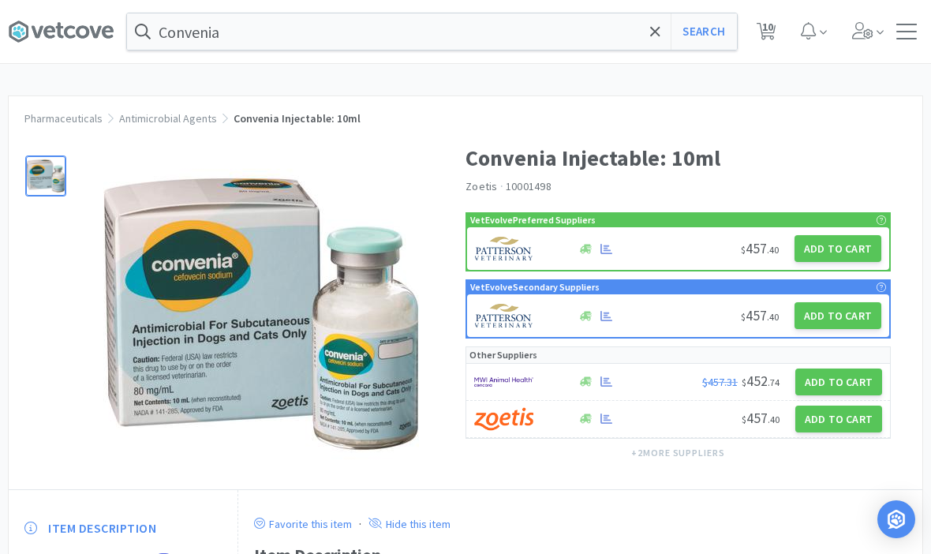
click at [852, 249] on button "Add to Cart" at bounding box center [837, 248] width 87 height 27
select select "1"
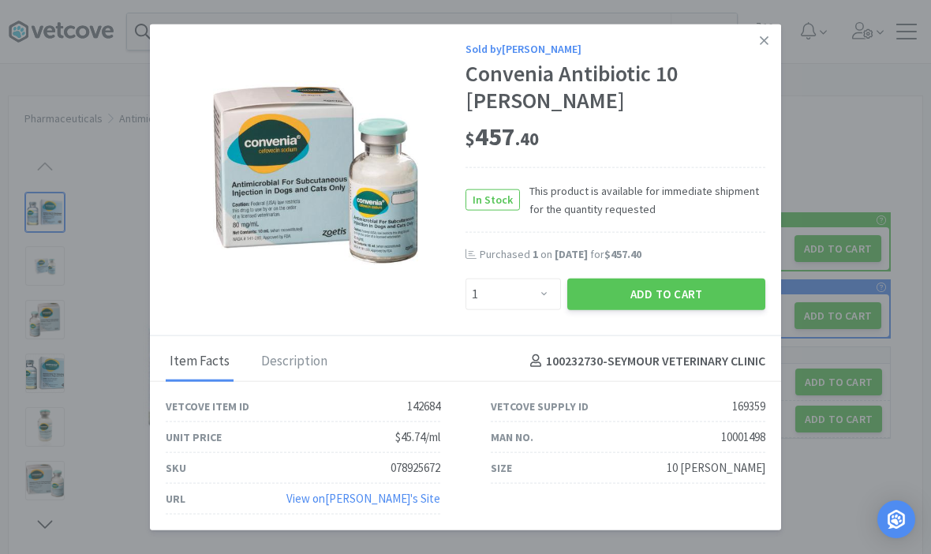
click at [661, 278] on button "Add to Cart" at bounding box center [666, 294] width 198 height 32
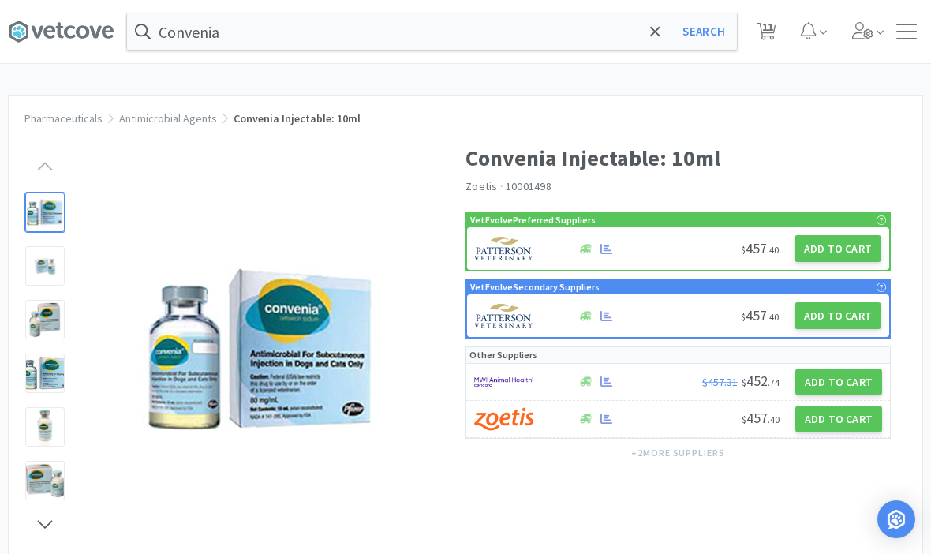
click at [655, 30] on icon at bounding box center [654, 30] width 9 height 9
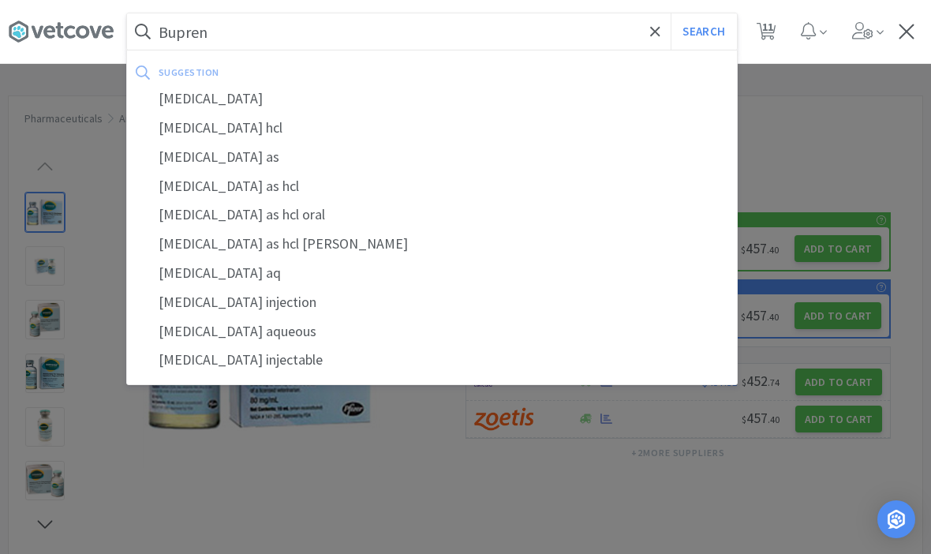
click at [203, 91] on div "[MEDICAL_DATA]" at bounding box center [432, 98] width 610 height 29
type input "[MEDICAL_DATA]"
select select "1"
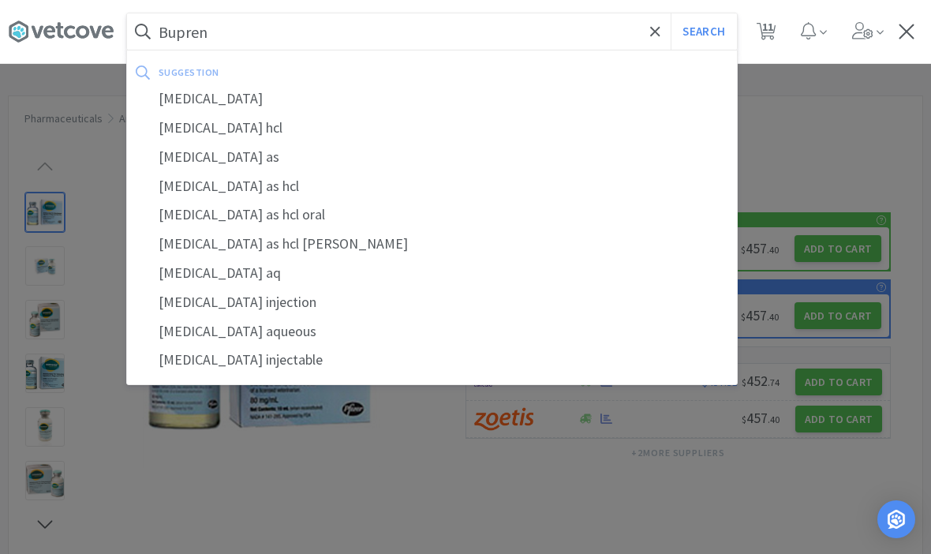
select select "2"
select select "1"
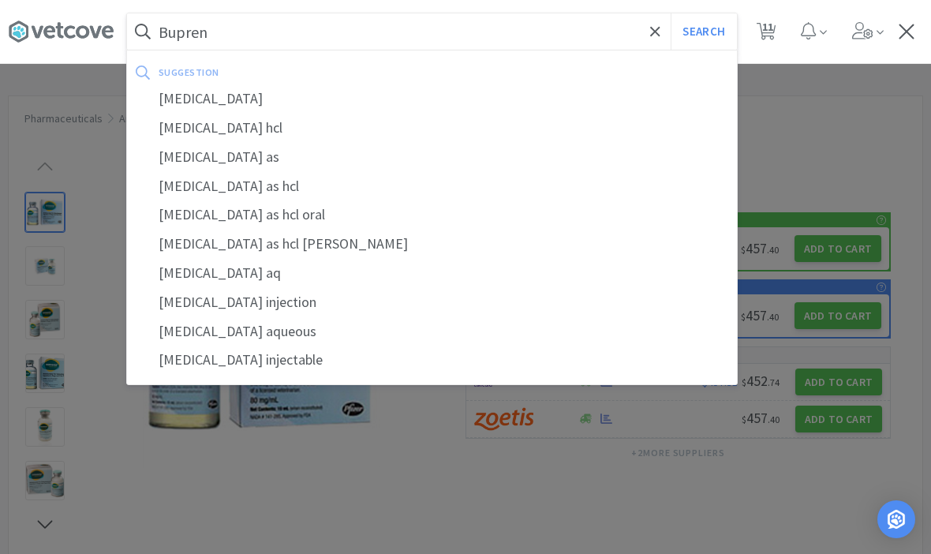
select select "2"
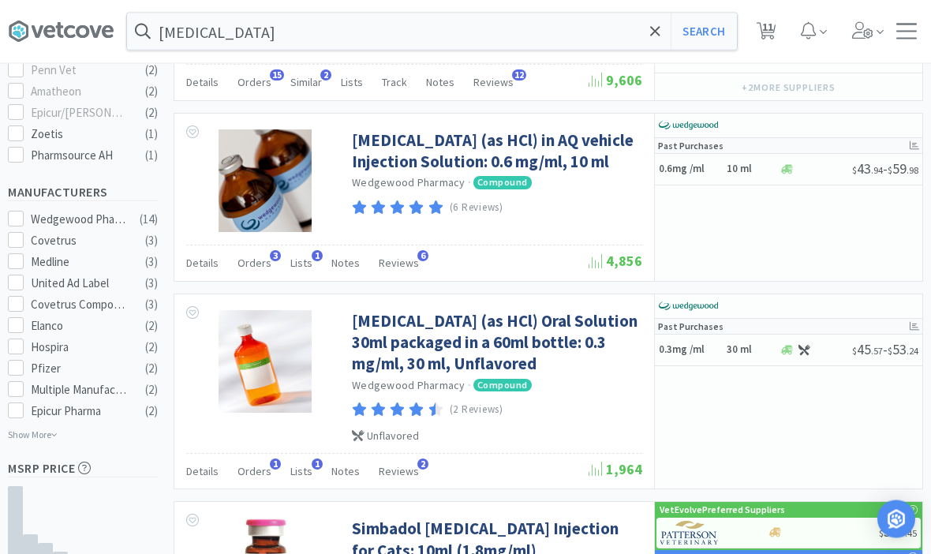
scroll to position [678, 0]
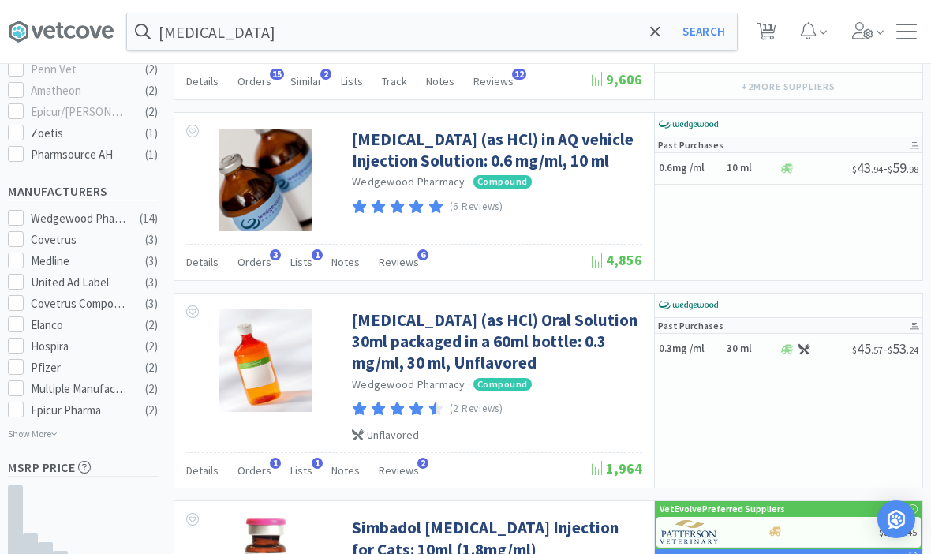
click at [402, 354] on link "[MEDICAL_DATA] (as HCl) Oral Solution 30ml packaged in a 60ml bottle: 0.3 mg/ml…" at bounding box center [495, 341] width 286 height 65
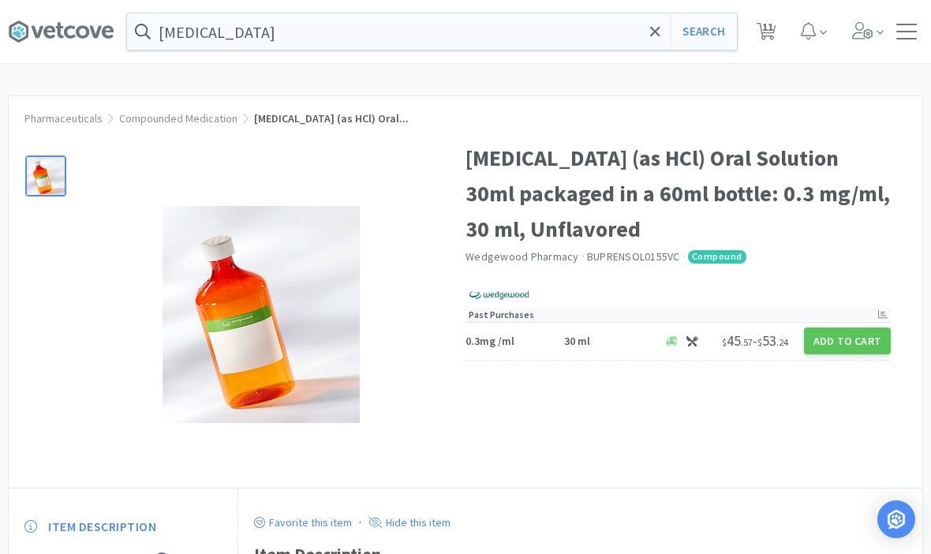
click at [842, 351] on button "Add to Cart" at bounding box center [847, 340] width 87 height 27
select select "36"
select select "1"
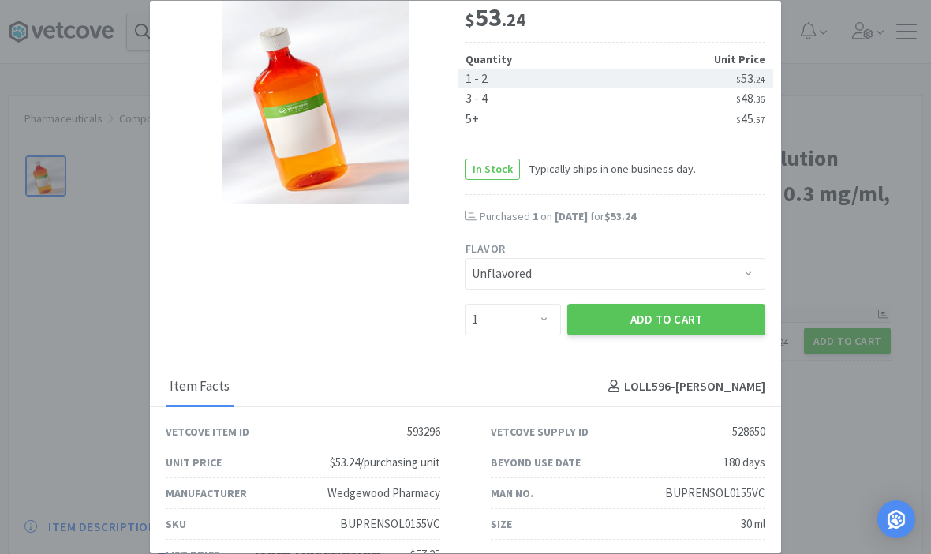
scroll to position [149, 0]
click at [658, 329] on button "Add to Cart" at bounding box center [666, 319] width 198 height 32
